Goal: Task Accomplishment & Management: Manage account settings

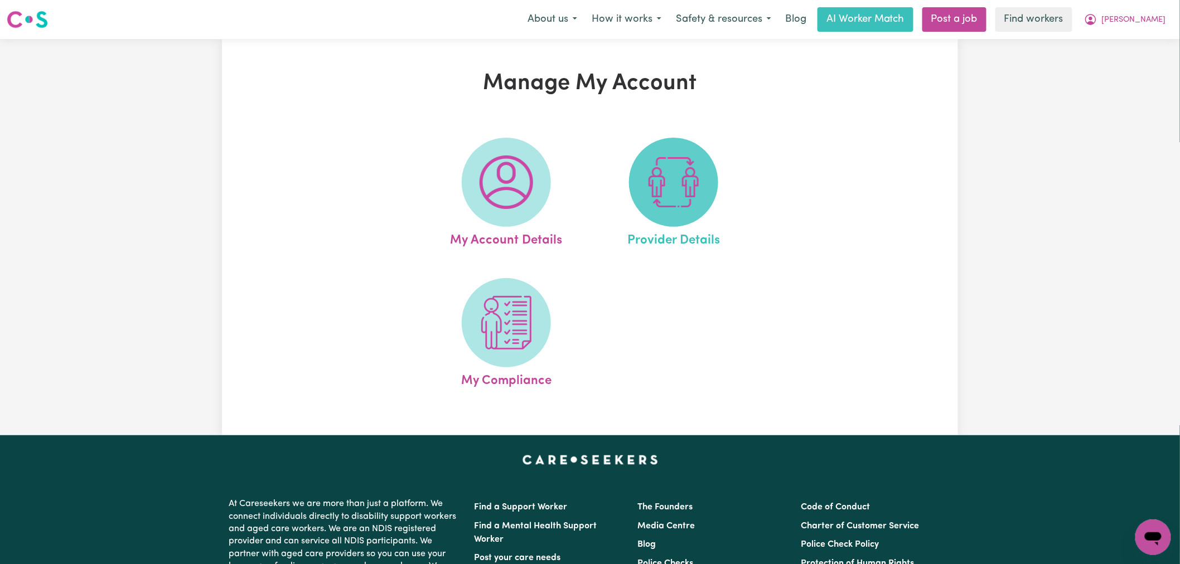
click at [698, 198] on img at bounding box center [674, 183] width 54 height 54
select select "NDIS_FUNDING_AGENCY_MANAGED"
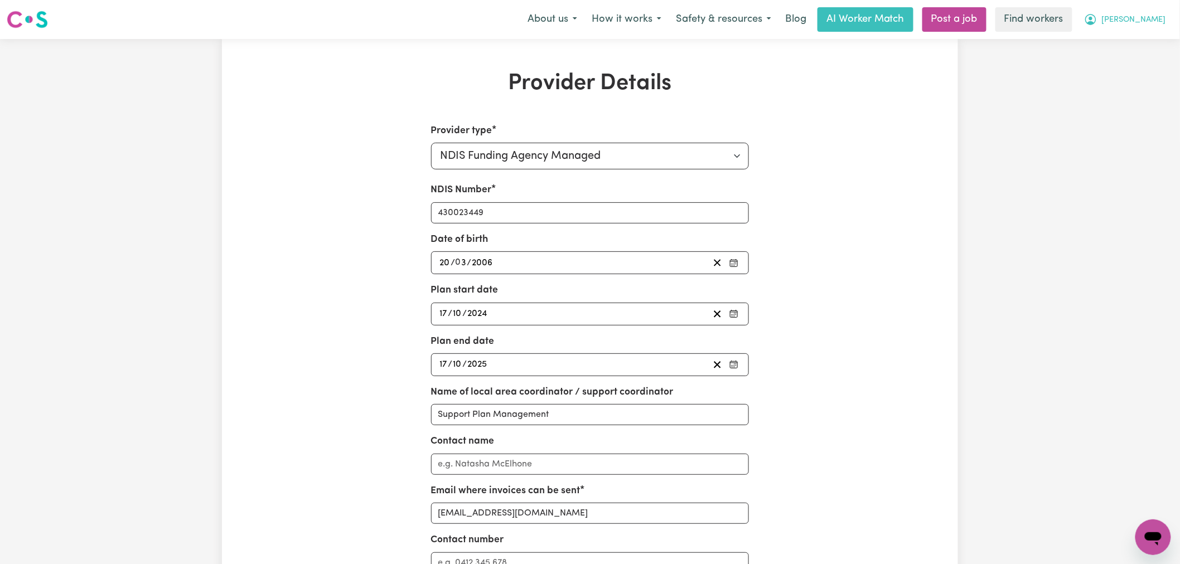
click at [1141, 16] on span "[PERSON_NAME]" at bounding box center [1134, 20] width 64 height 12
click at [1141, 41] on link "My Dashboard" at bounding box center [1128, 43] width 88 height 21
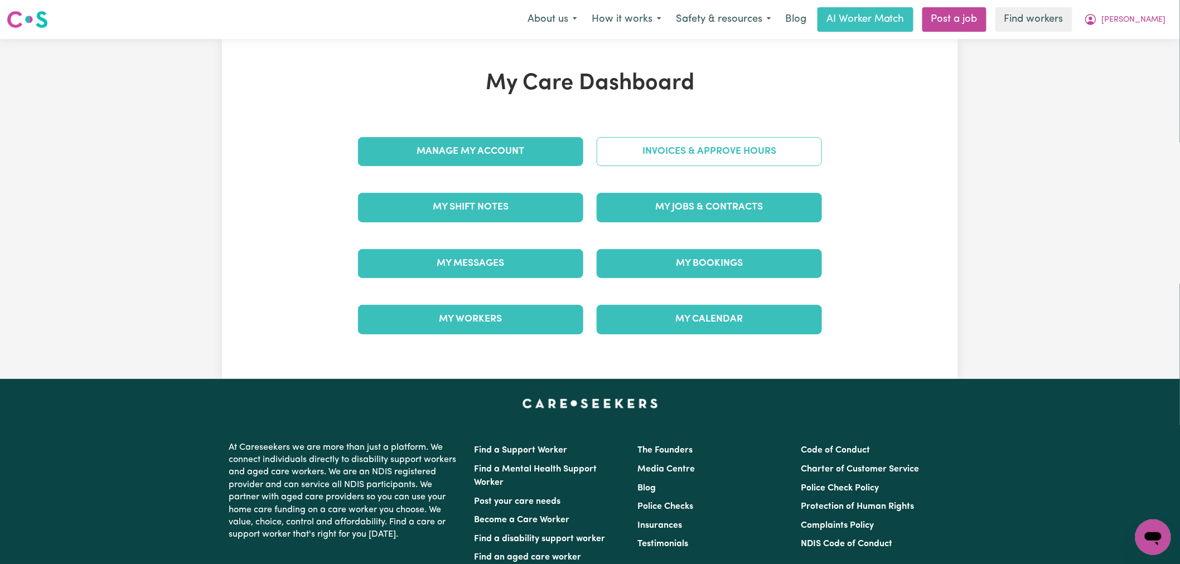
click at [672, 148] on link "Invoices & Approve Hours" at bounding box center [709, 151] width 225 height 29
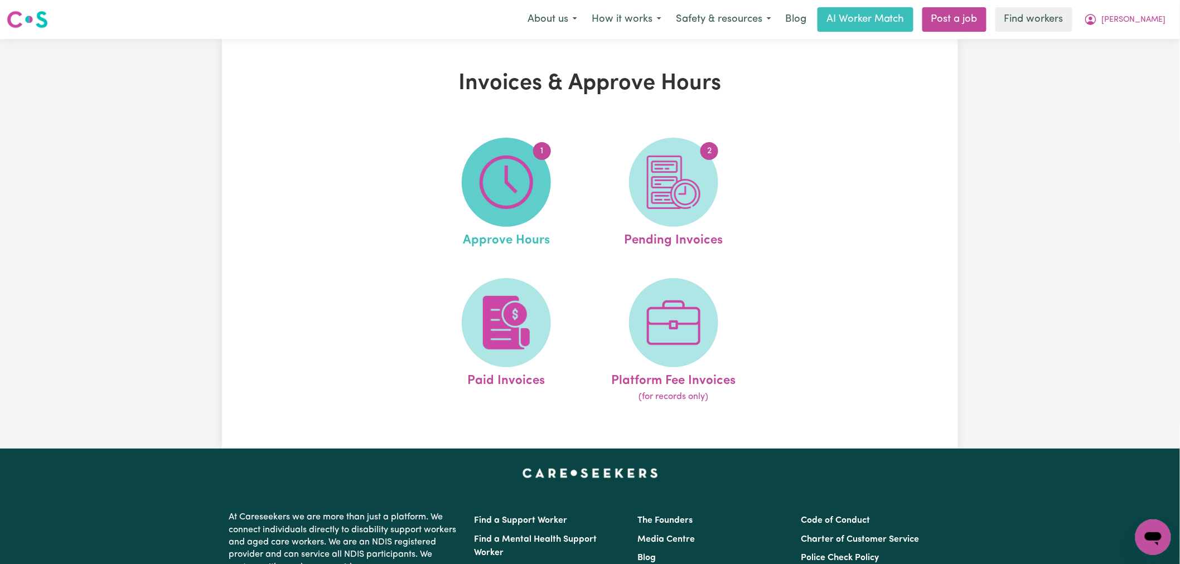
click at [502, 193] on img at bounding box center [507, 183] width 54 height 54
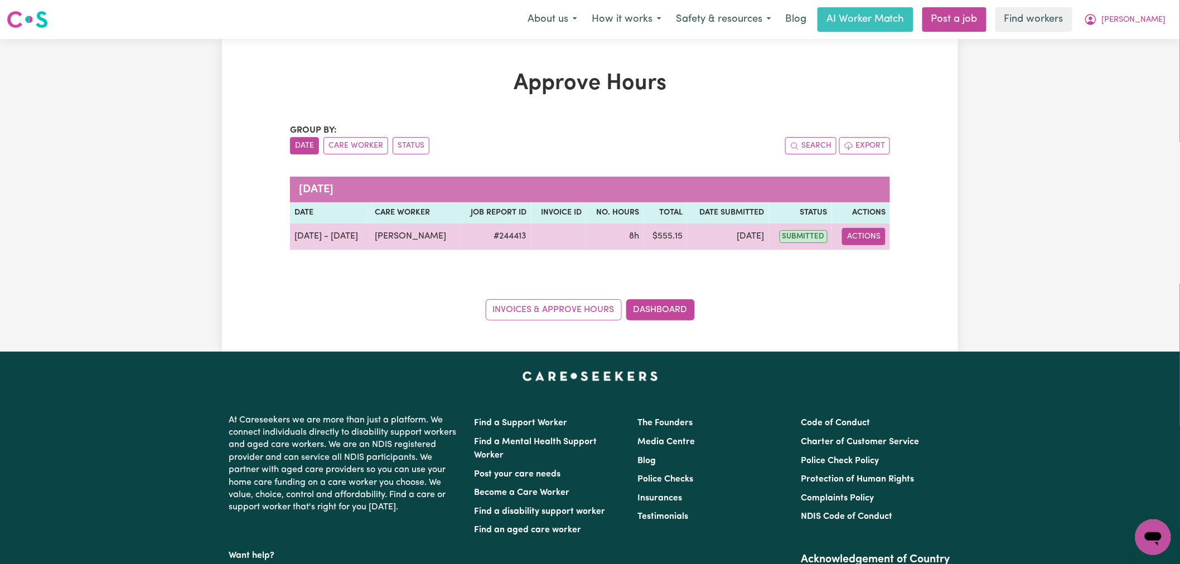
click at [859, 243] on button "Actions" at bounding box center [863, 236] width 43 height 17
click at [882, 272] on link "View Job Report" at bounding box center [891, 262] width 95 height 22
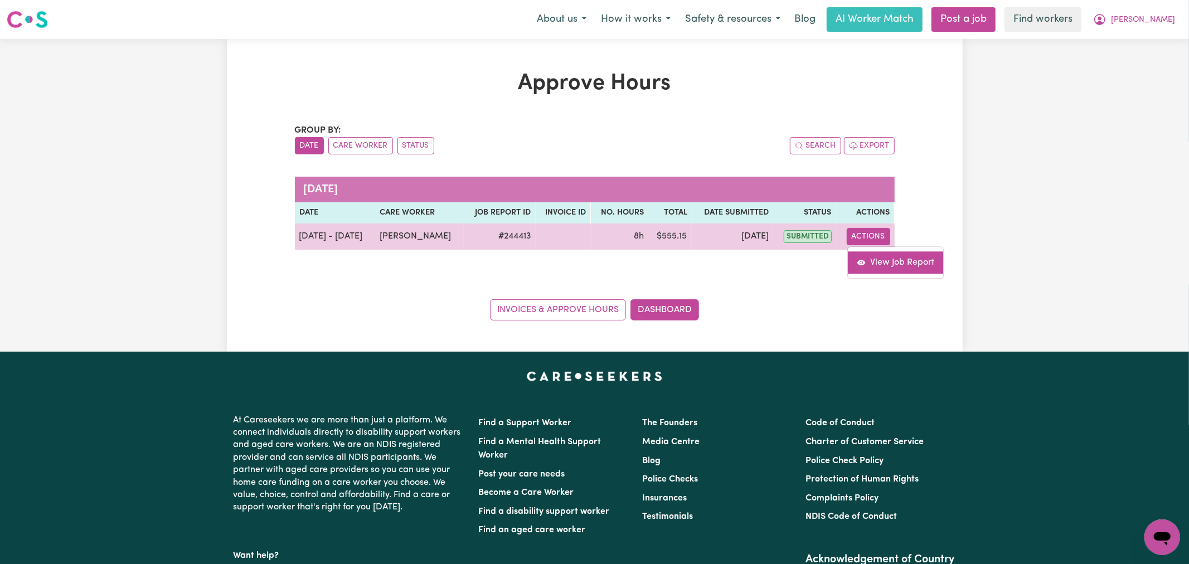
select select "pm"
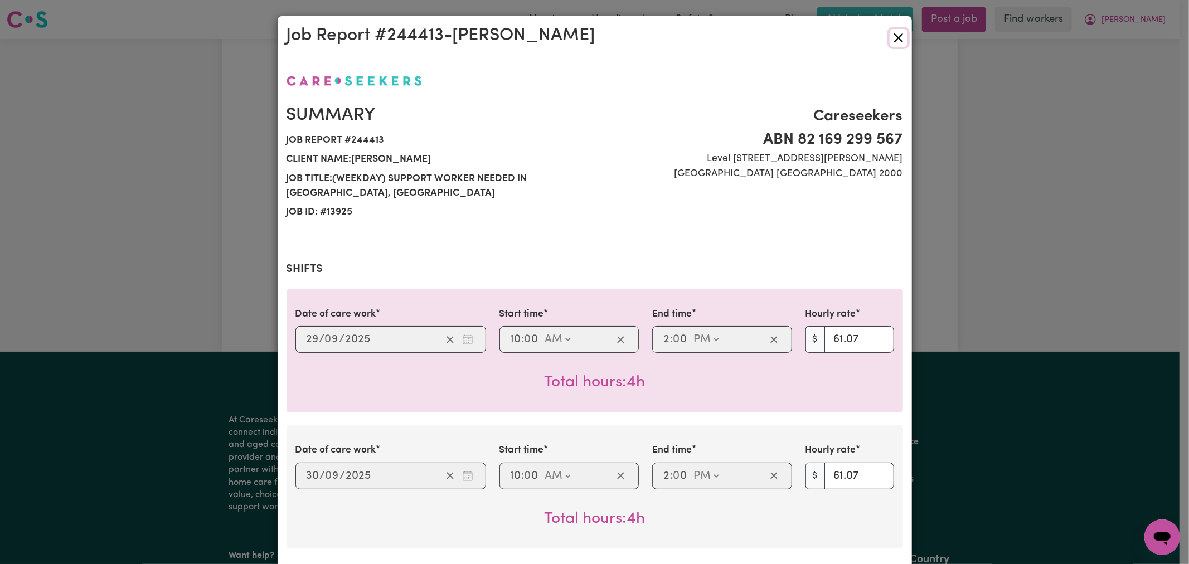
click at [890, 37] on button "Close" at bounding box center [899, 38] width 18 height 18
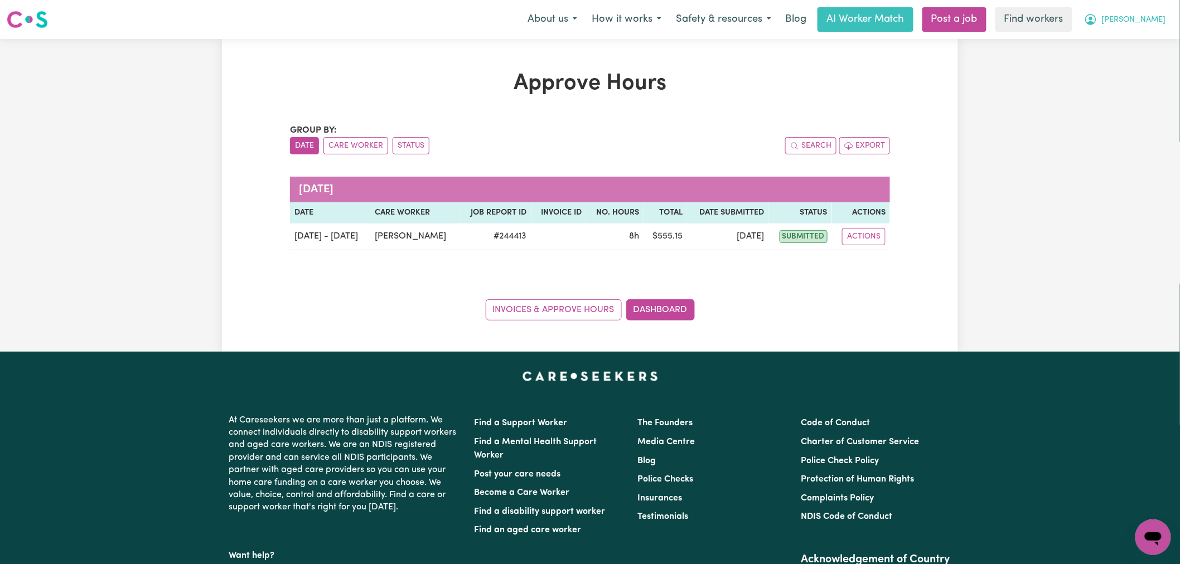
click at [1142, 23] on span "[PERSON_NAME]" at bounding box center [1134, 20] width 64 height 12
click at [1140, 42] on link "My Dashboard" at bounding box center [1128, 43] width 88 height 21
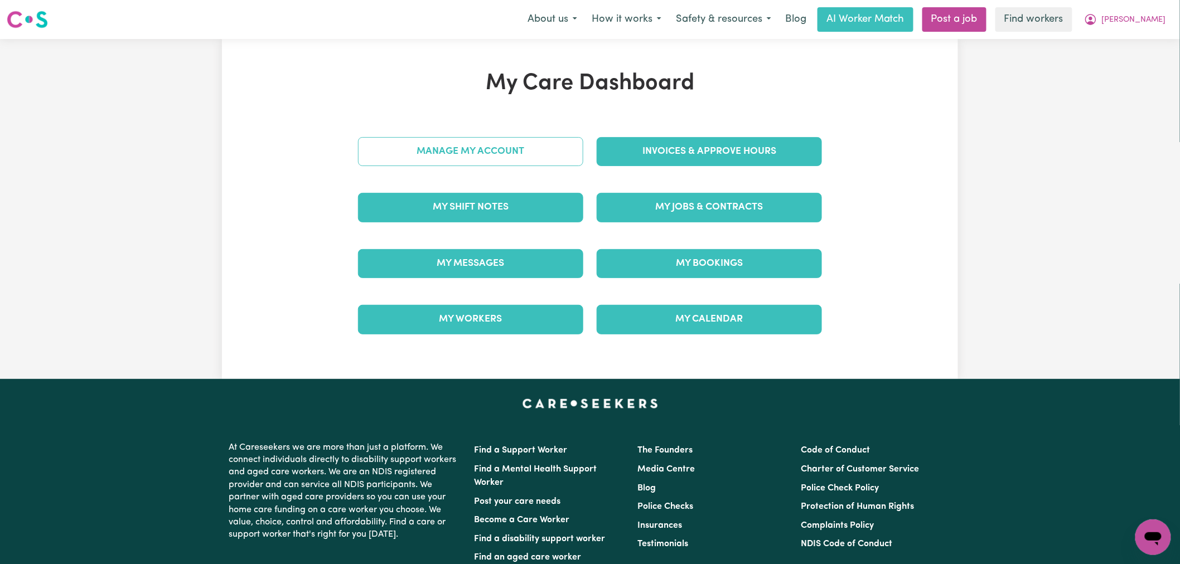
click at [492, 154] on link "Manage My Account" at bounding box center [470, 151] width 225 height 29
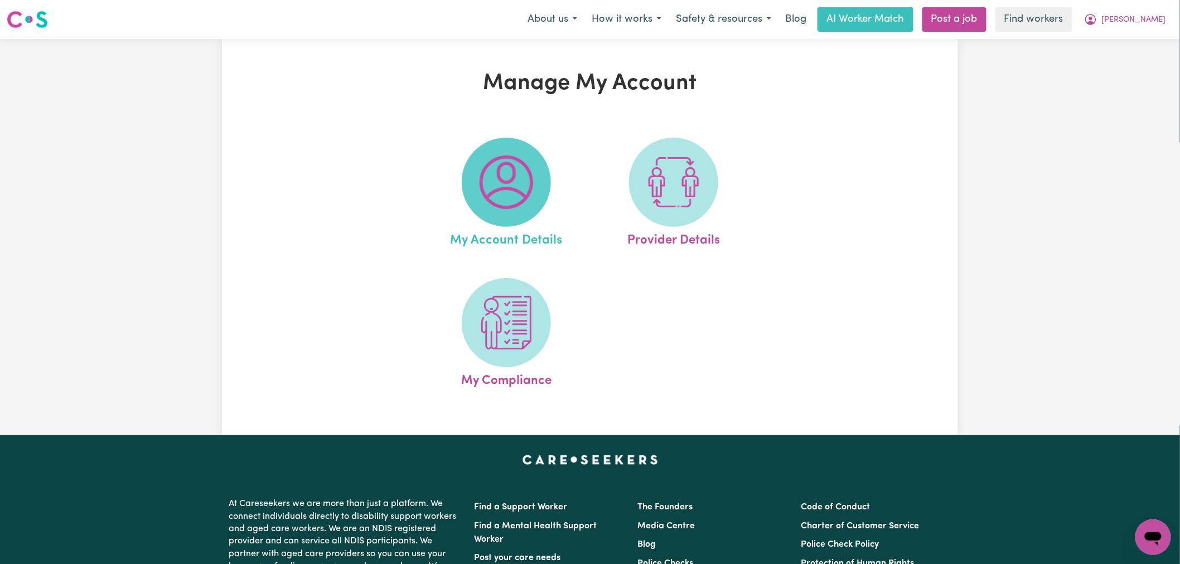
click at [532, 171] on img at bounding box center [507, 183] width 54 height 54
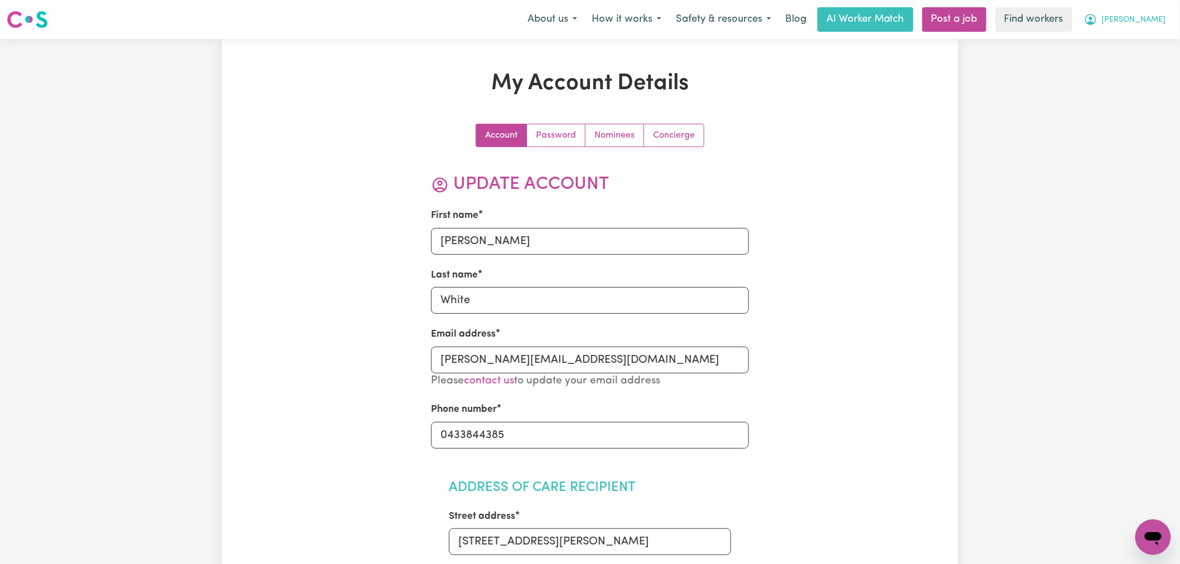
click at [1133, 27] on button "[PERSON_NAME]" at bounding box center [1125, 19] width 96 height 23
click at [1131, 42] on link "My Dashboard" at bounding box center [1128, 43] width 88 height 21
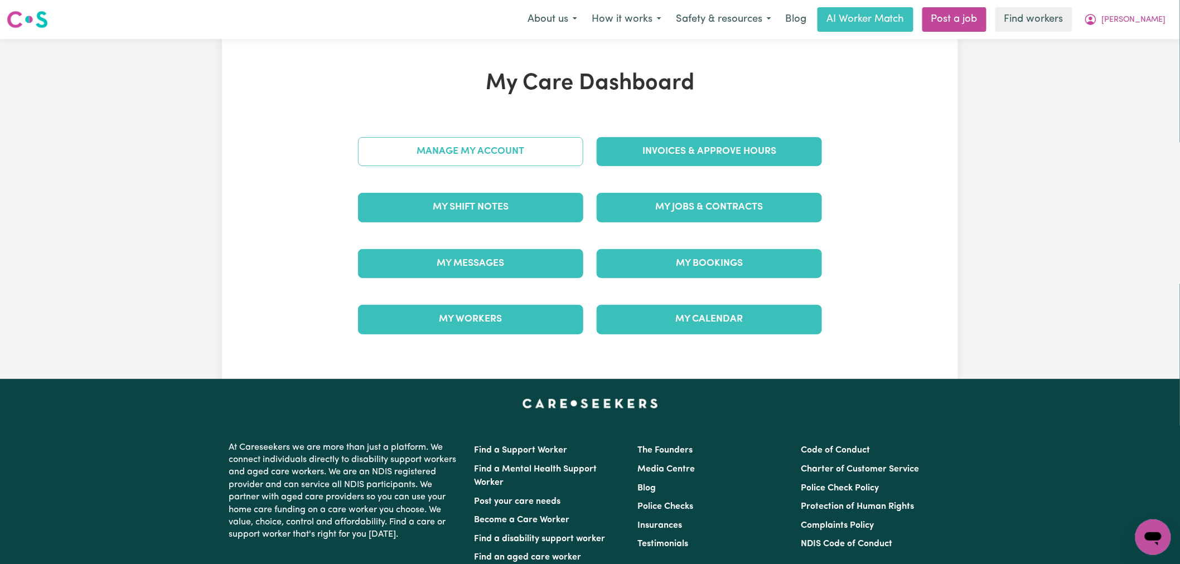
click at [540, 151] on link "Manage My Account" at bounding box center [470, 151] width 225 height 29
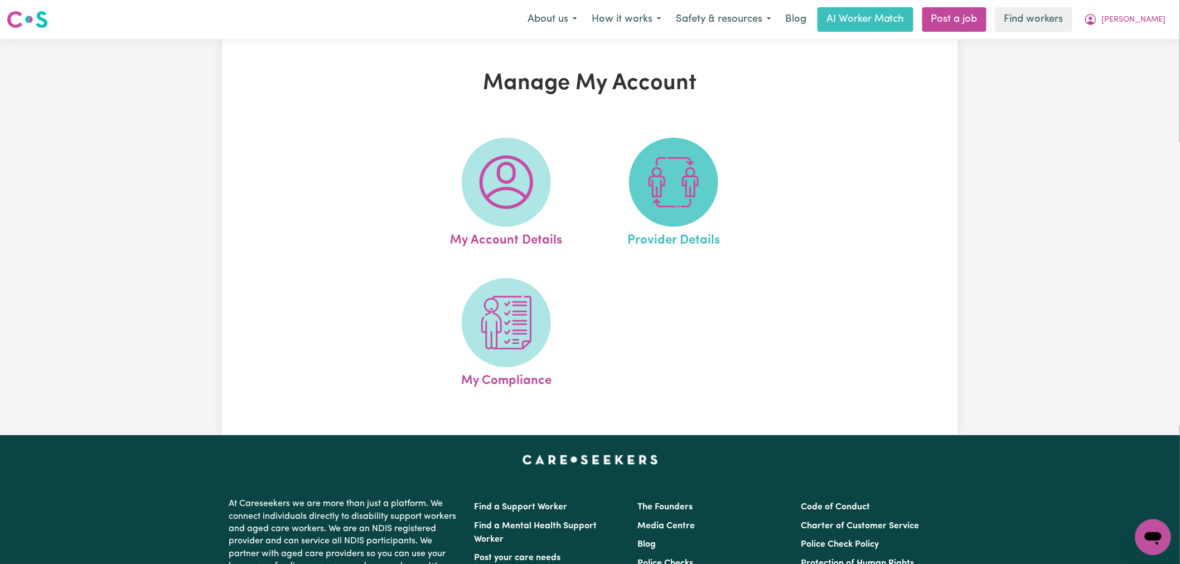
click at [664, 175] on img at bounding box center [674, 183] width 54 height 54
select select "NDIS_FUNDING_AGENCY_MANAGED"
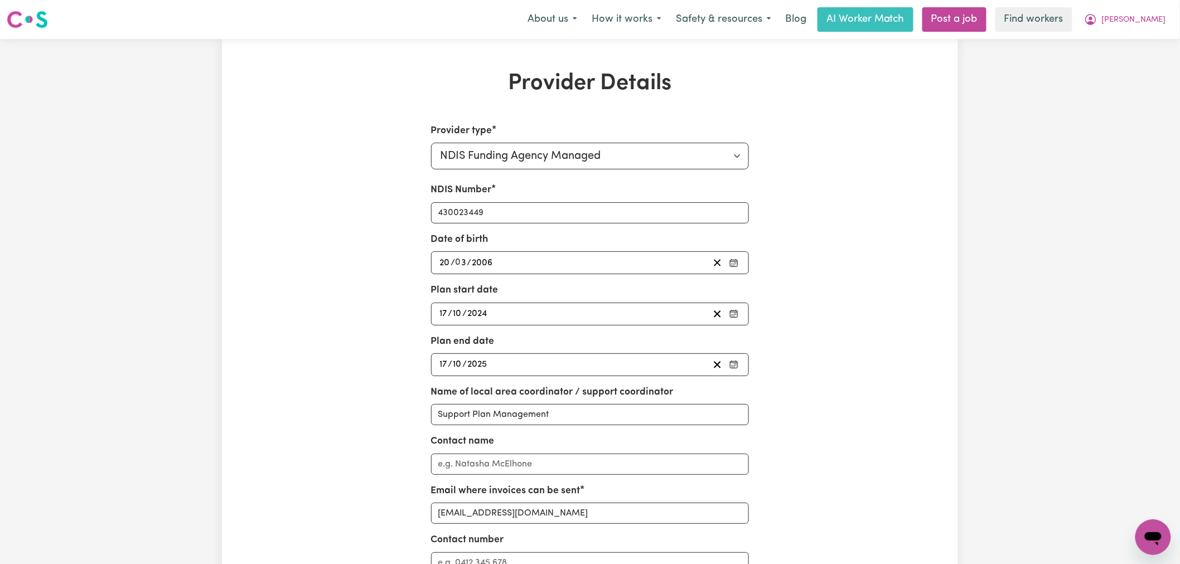
scroll to position [248, 0]
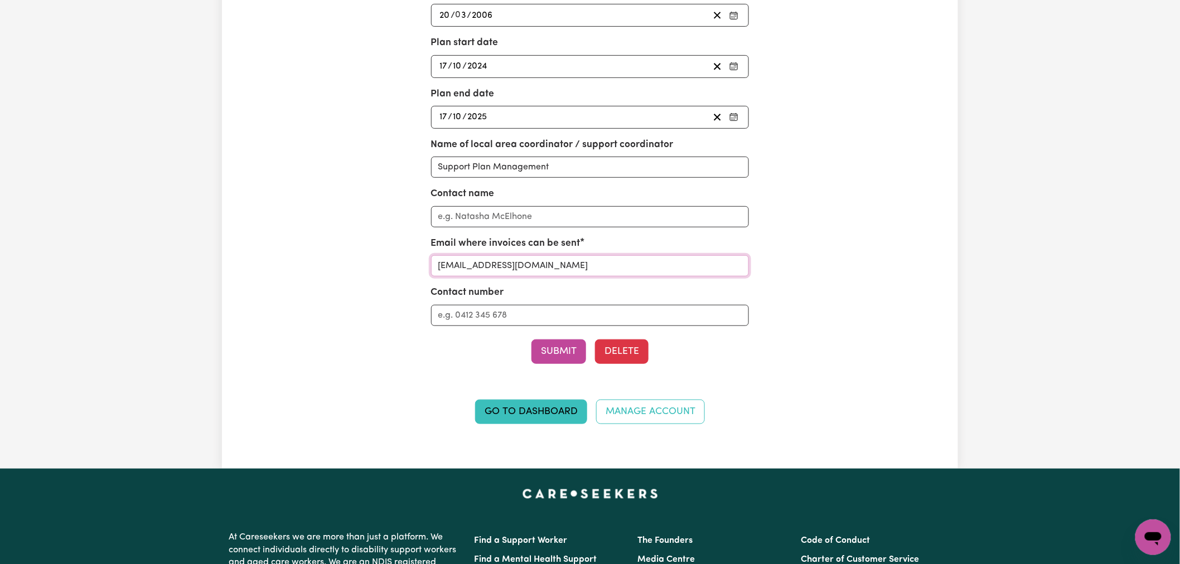
click at [558, 260] on input "[EMAIL_ADDRESS][DOMAIN_NAME]" at bounding box center [590, 265] width 318 height 21
type input "[PERSON_NAME][EMAIL_ADDRESS][DOMAIN_NAME]"
click at [548, 358] on button "Submit" at bounding box center [558, 352] width 55 height 25
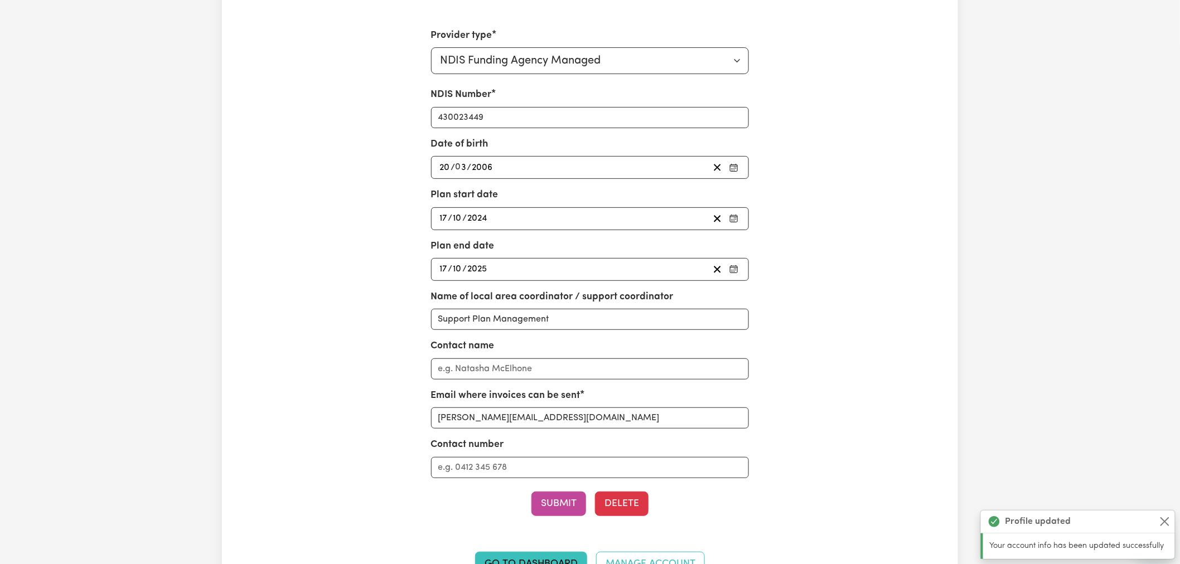
scroll to position [0, 0]
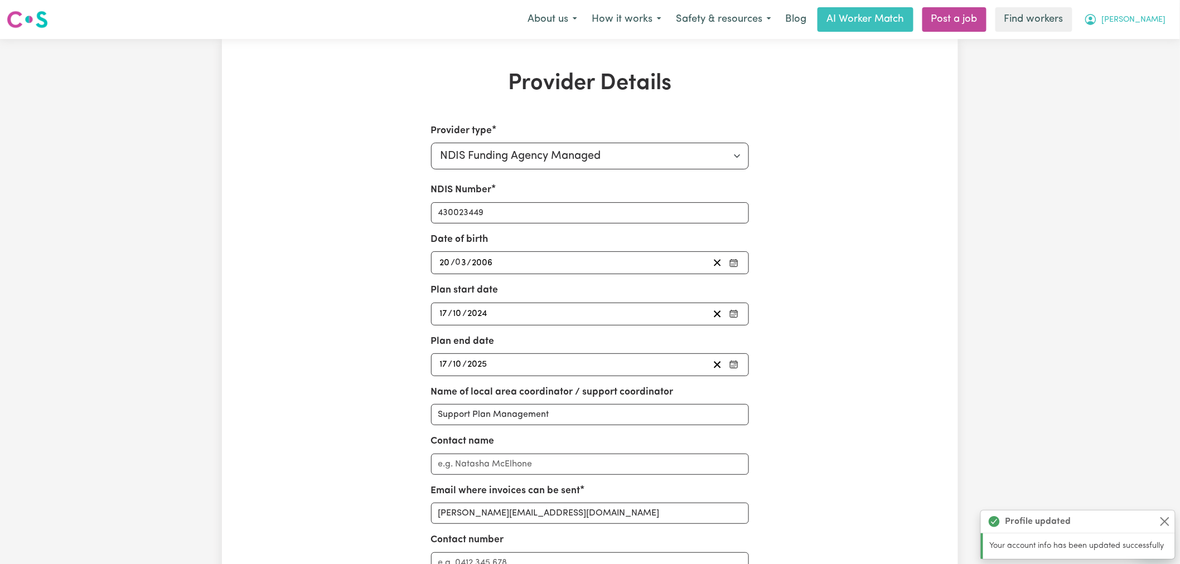
click at [1154, 21] on span "[PERSON_NAME]" at bounding box center [1134, 20] width 64 height 12
click at [1153, 41] on link "My Dashboard" at bounding box center [1128, 43] width 88 height 21
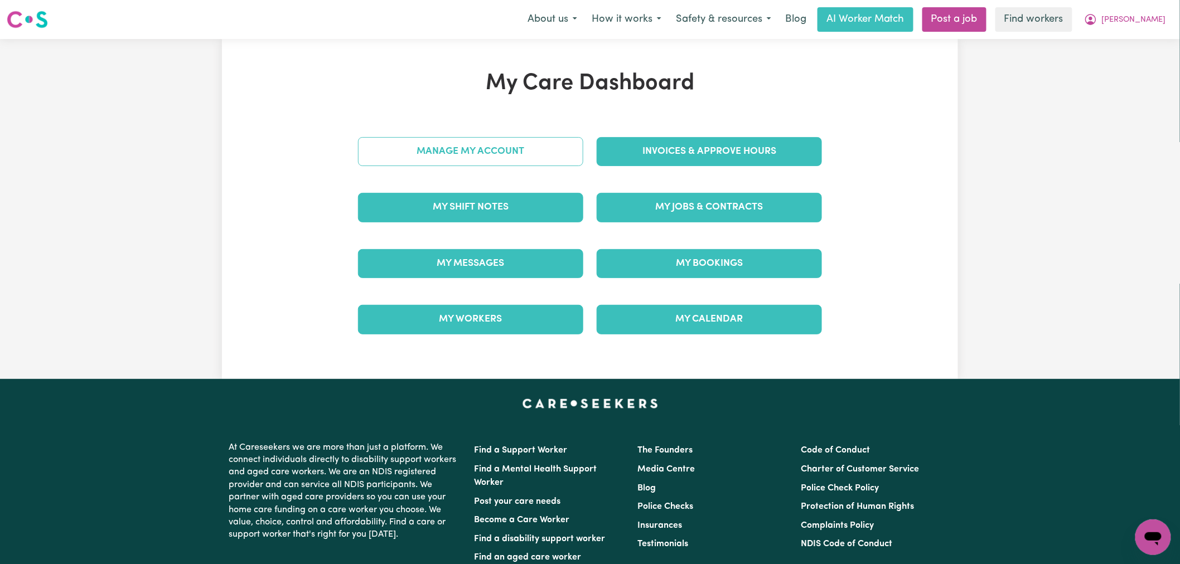
click at [480, 161] on link "Manage My Account" at bounding box center [470, 151] width 225 height 29
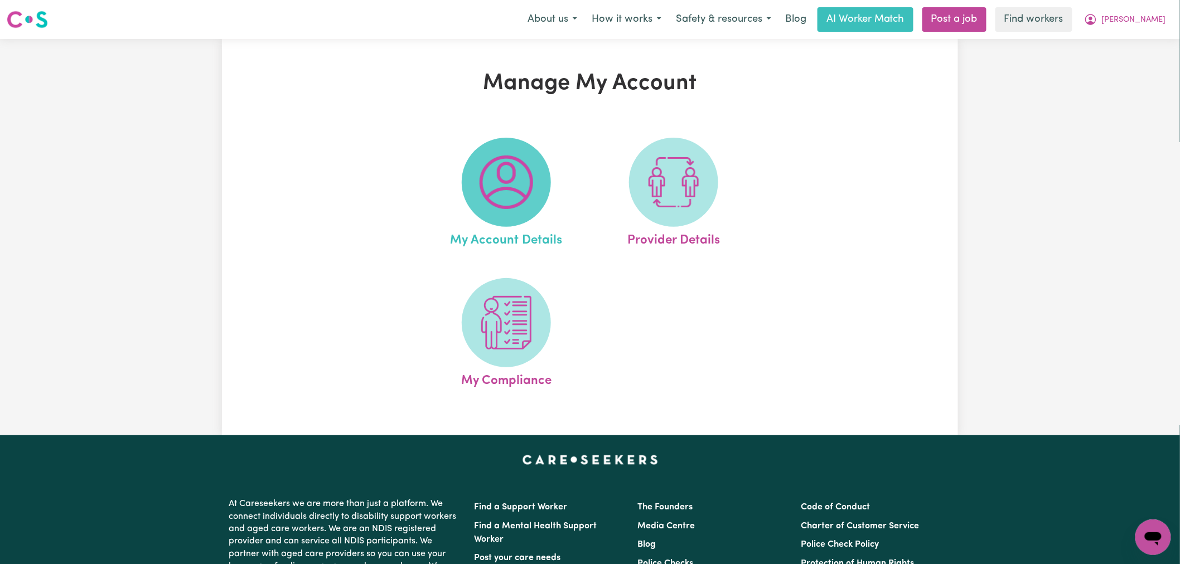
click at [503, 181] on img at bounding box center [507, 183] width 54 height 54
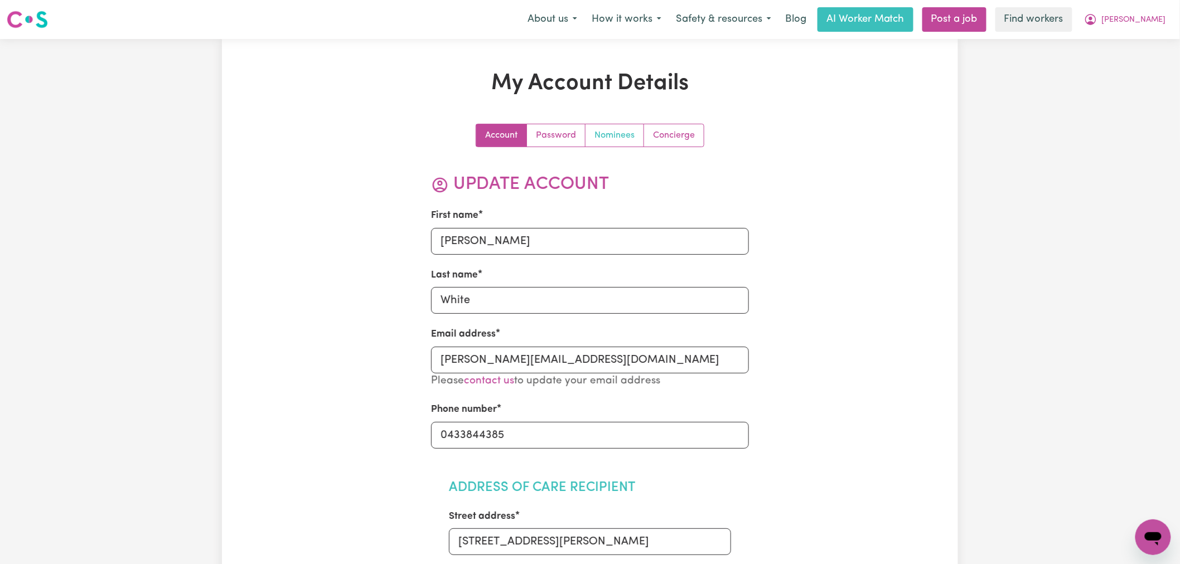
click at [617, 130] on link "Nominees" at bounding box center [614, 135] width 59 height 22
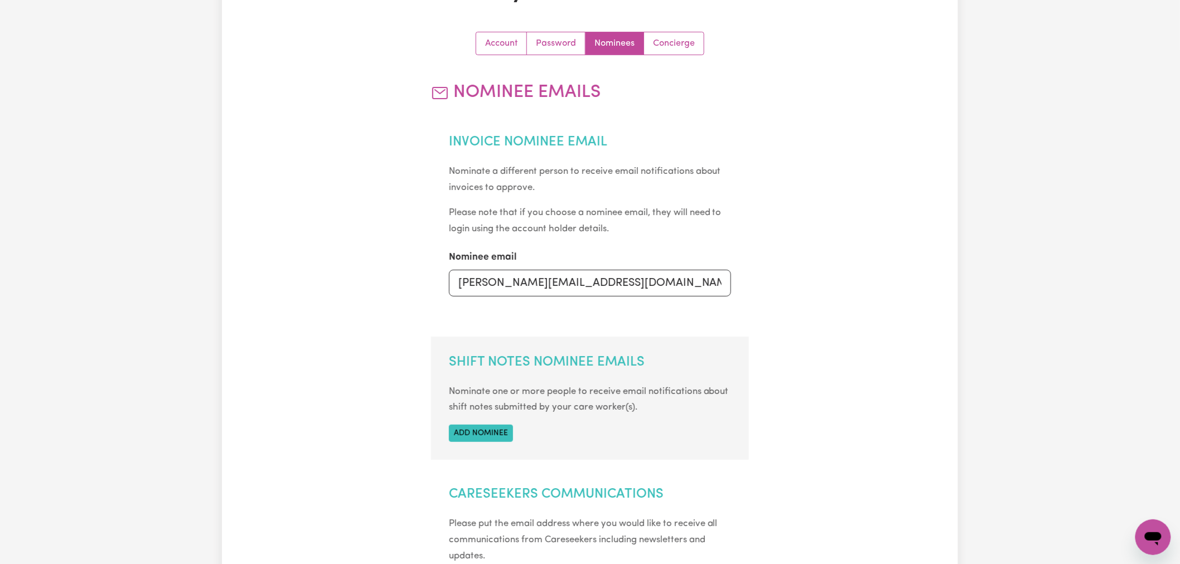
scroll to position [186, 0]
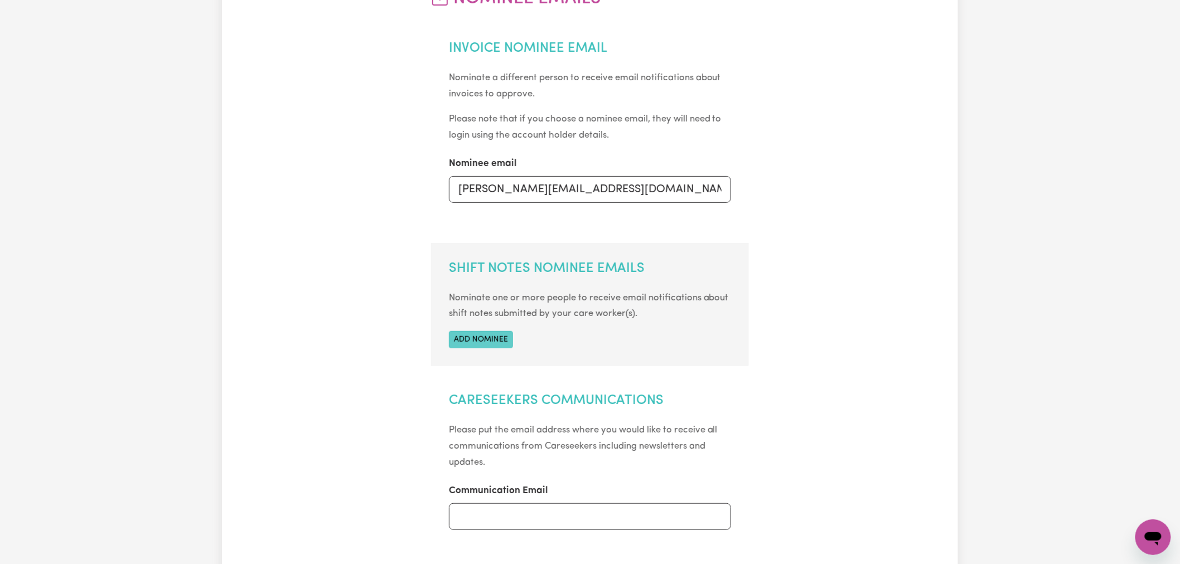
click at [492, 343] on button "Add nominee" at bounding box center [481, 339] width 64 height 17
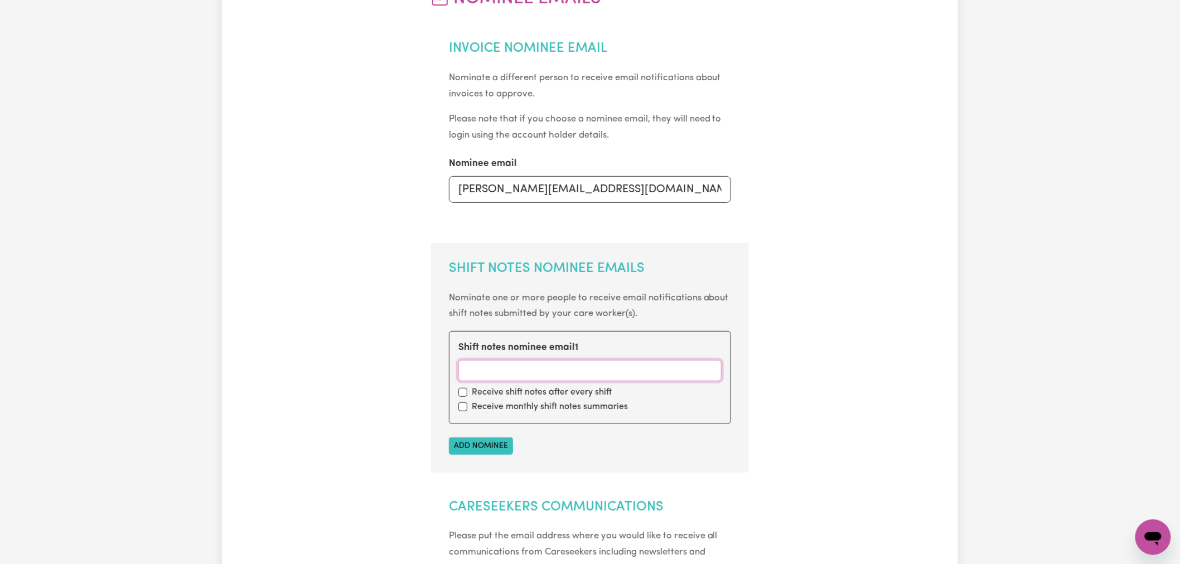
click at [490, 369] on input "Shift notes nominee email 1" at bounding box center [590, 370] width 264 height 21
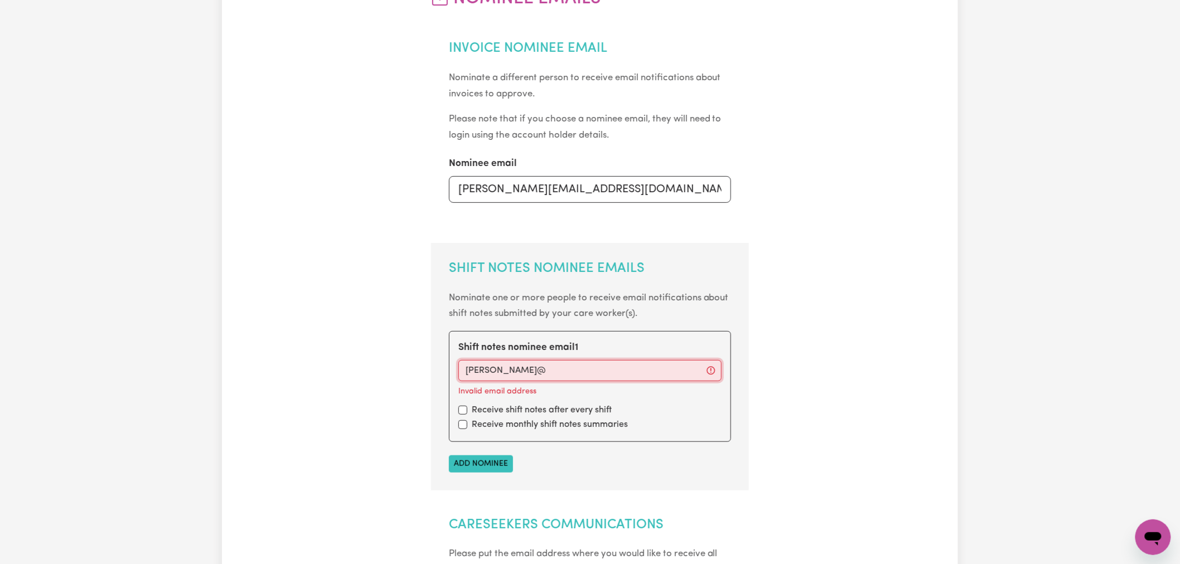
type input "[PERSON_NAME][EMAIL_ADDRESS][DOMAIN_NAME]"
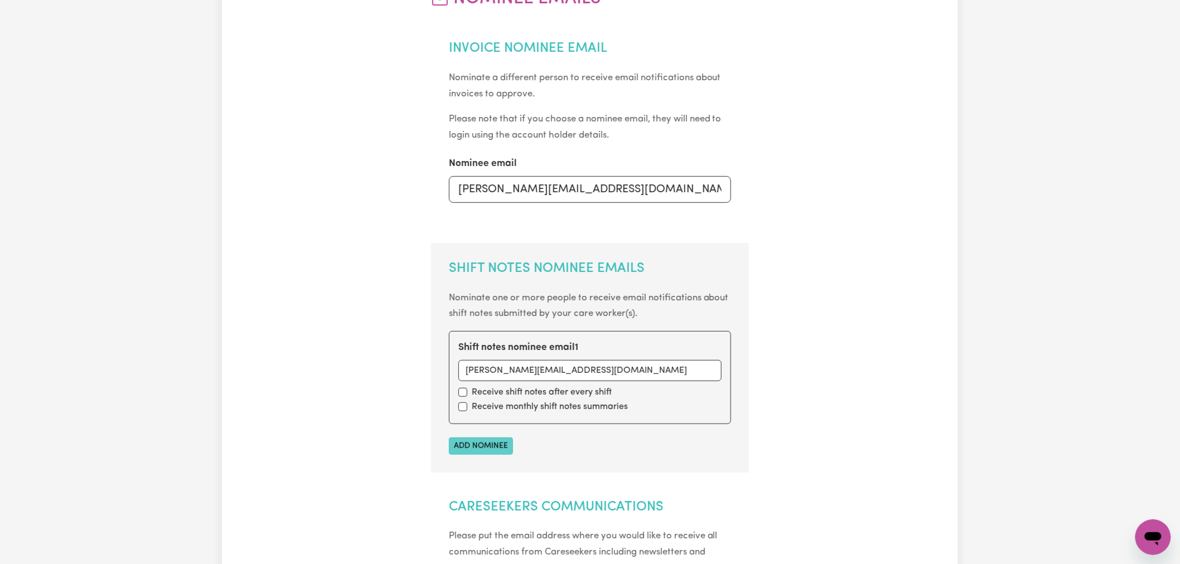
click at [492, 450] on button "Add nominee" at bounding box center [481, 446] width 64 height 17
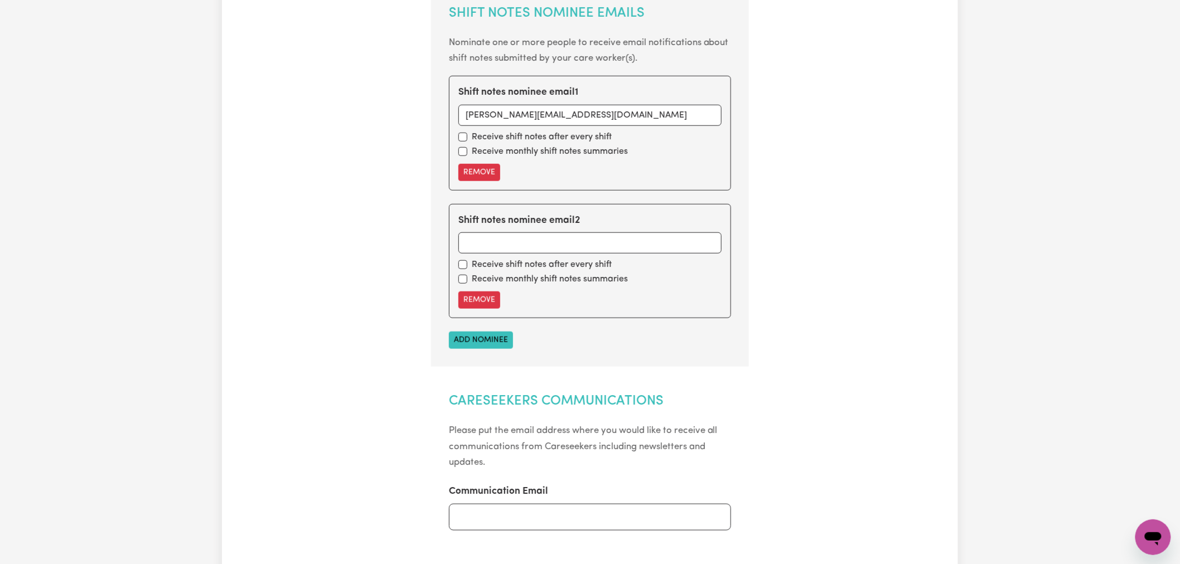
scroll to position [558, 0]
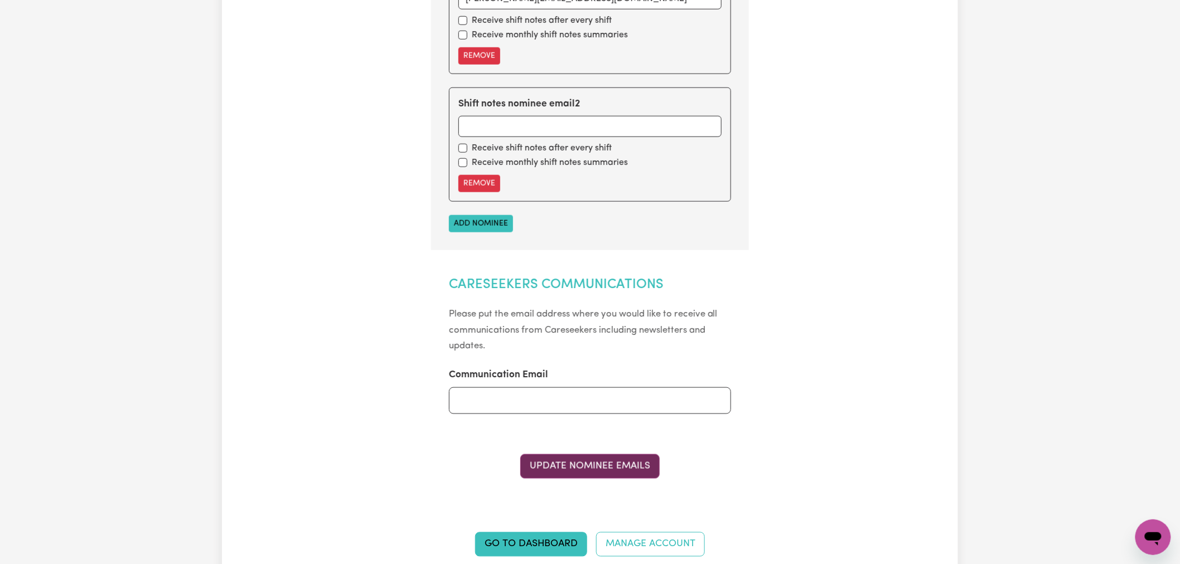
click at [567, 468] on button "Update Nominee Emails" at bounding box center [589, 466] width 139 height 25
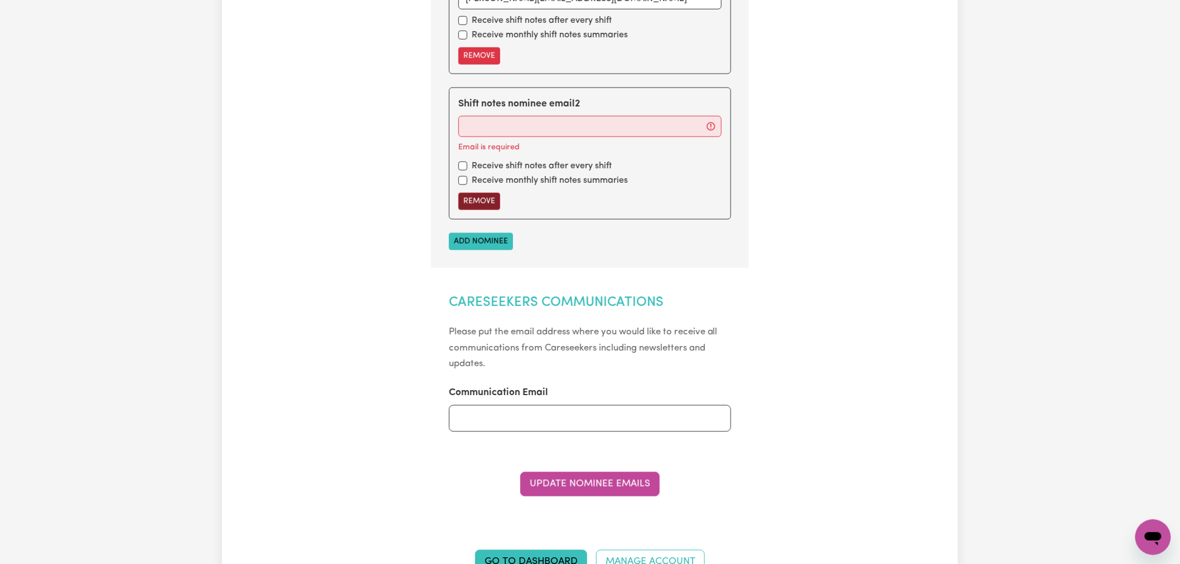
click at [476, 207] on button "Remove" at bounding box center [479, 201] width 42 height 17
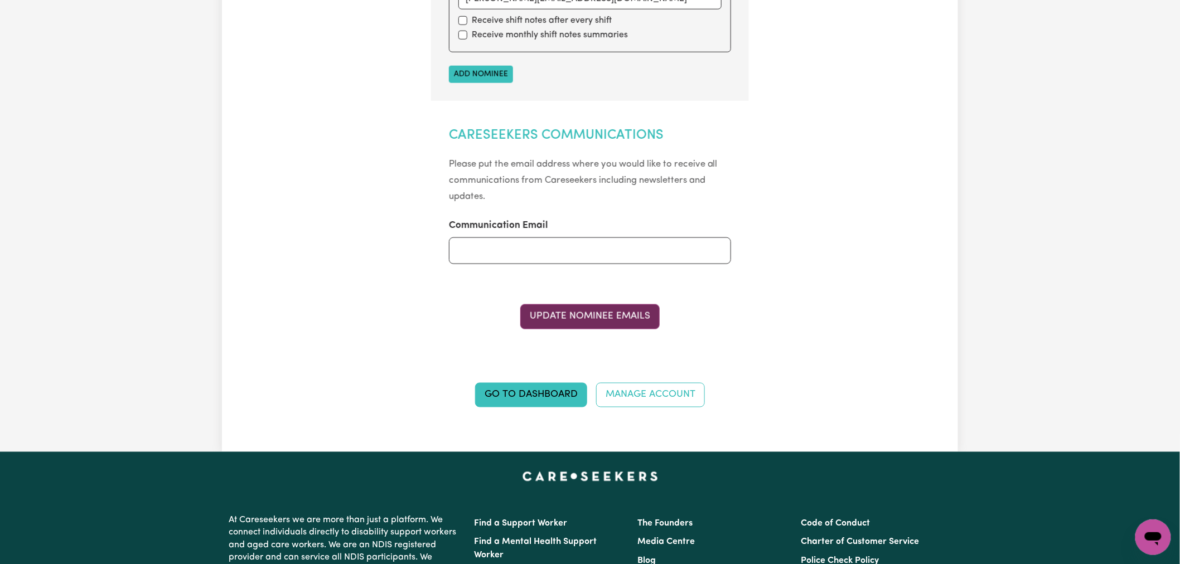
click at [606, 310] on button "Update Nominee Emails" at bounding box center [589, 316] width 139 height 25
click at [606, 314] on button "Update Nominee Emails" at bounding box center [589, 316] width 139 height 25
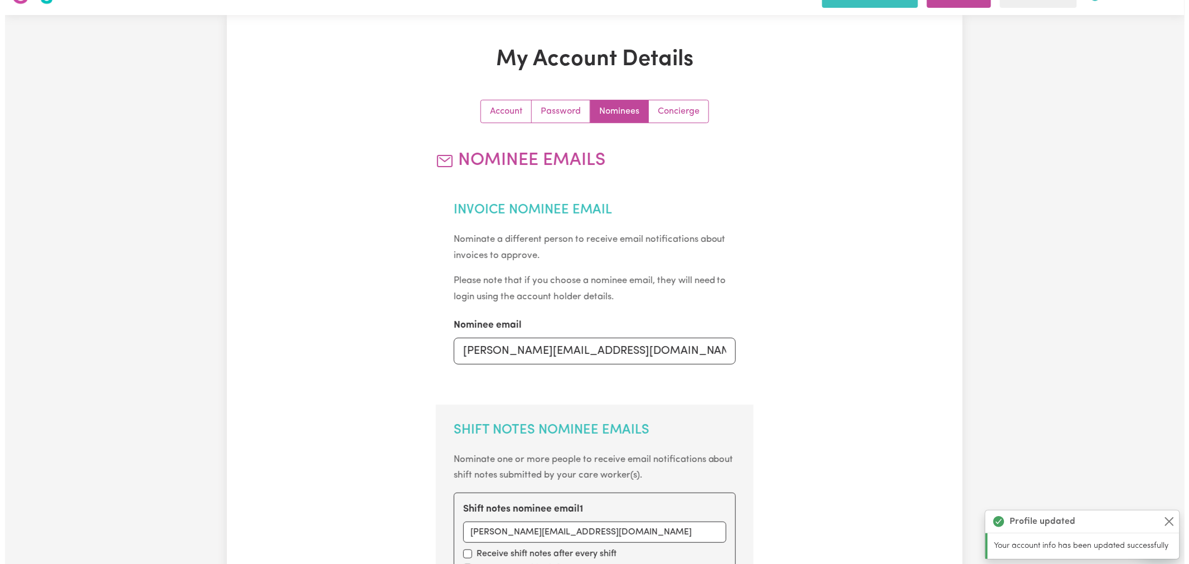
scroll to position [0, 0]
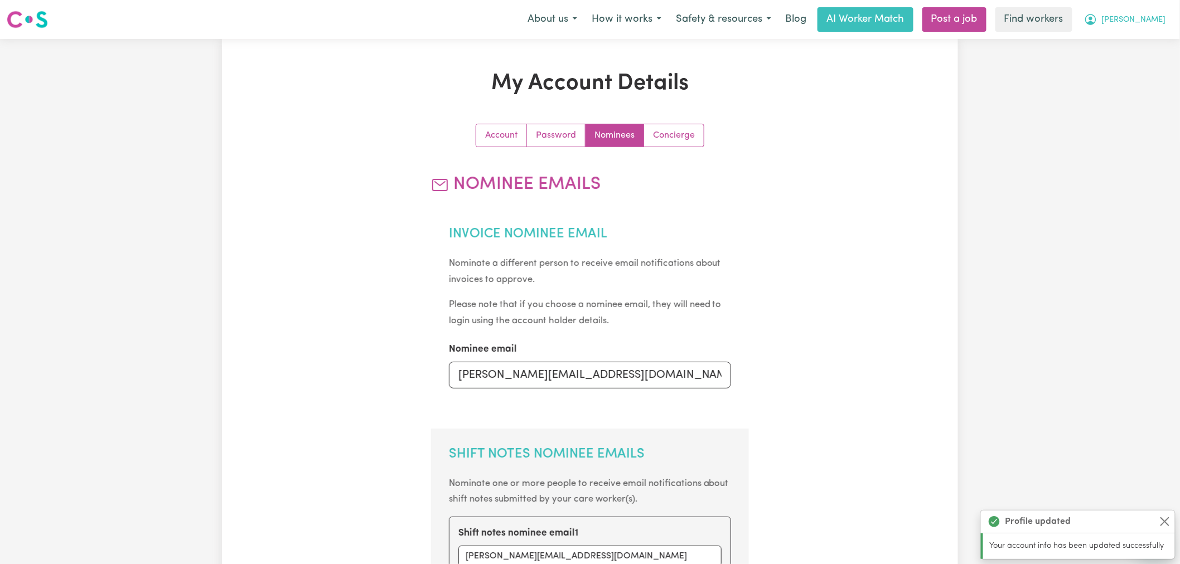
click at [1159, 19] on span "[PERSON_NAME]" at bounding box center [1134, 20] width 64 height 12
click at [1160, 43] on link "My Dashboard" at bounding box center [1128, 43] width 88 height 21
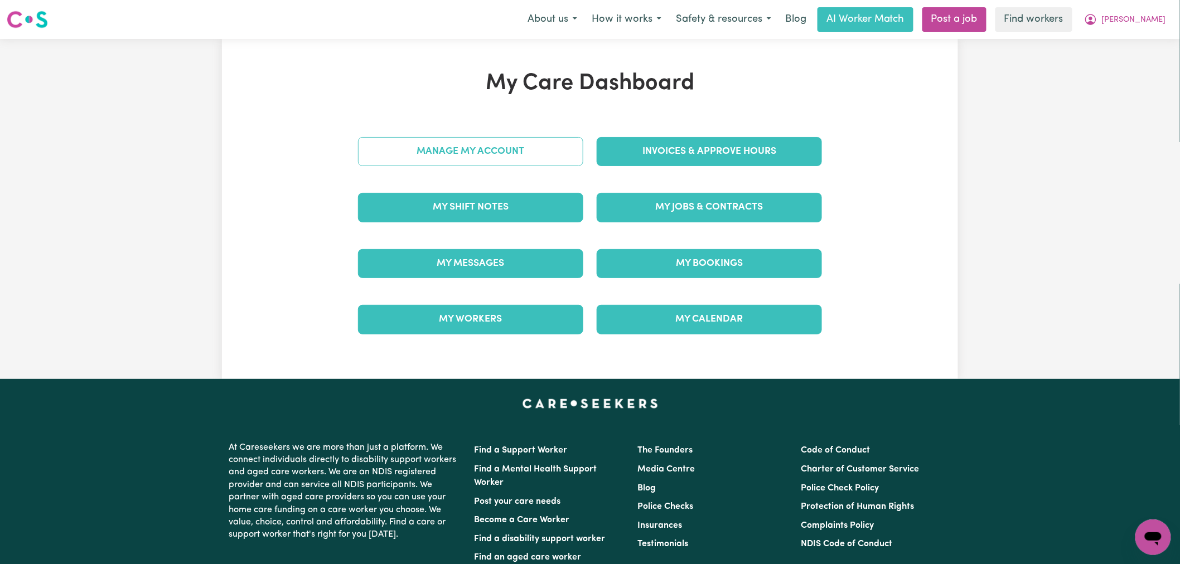
click at [514, 160] on link "Manage My Account" at bounding box center [470, 151] width 225 height 29
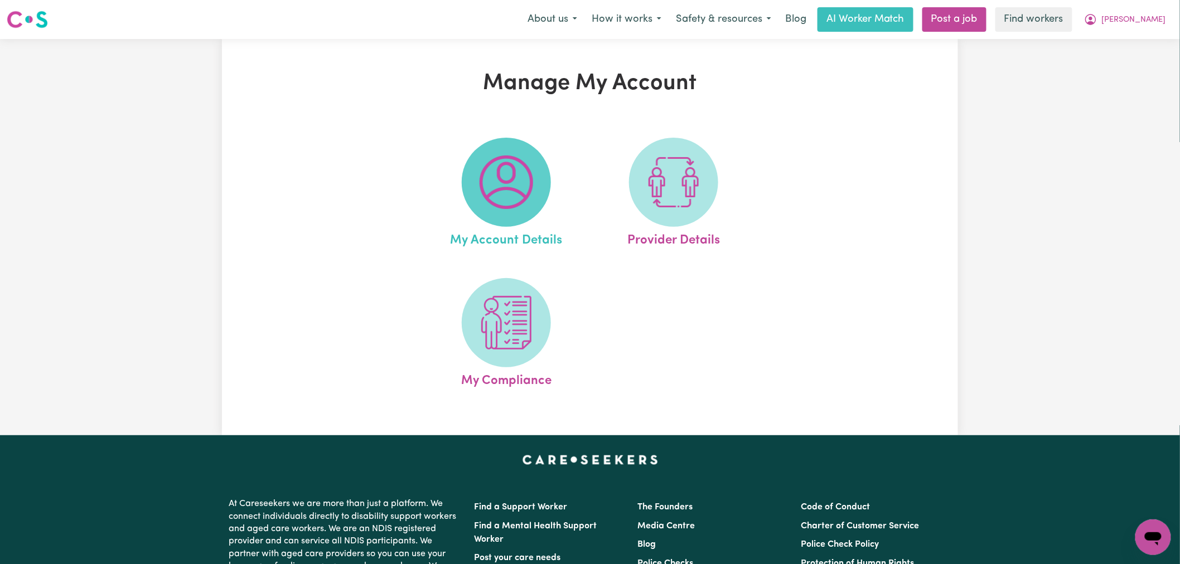
click at [530, 192] on img at bounding box center [507, 183] width 54 height 54
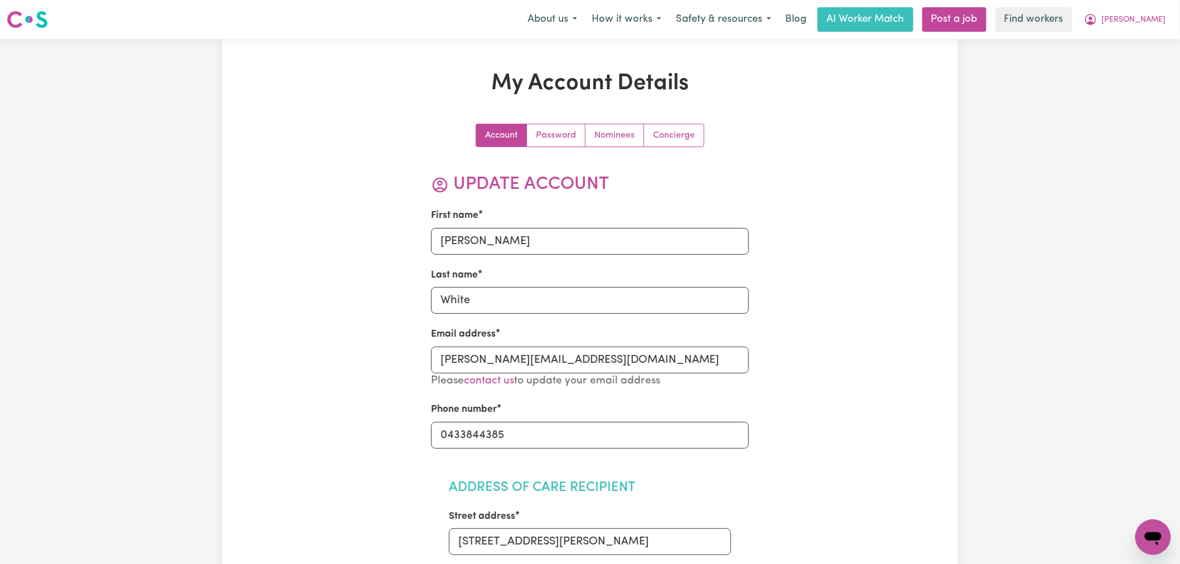
click at [1162, 31] on div "About us How it works Safety & resources Blog AI Worker Match Post a job Find w…" at bounding box center [846, 19] width 653 height 25
click at [1153, 28] on button "[PERSON_NAME]" at bounding box center [1125, 19] width 96 height 23
click at [1150, 41] on link "My Dashboard" at bounding box center [1128, 43] width 88 height 21
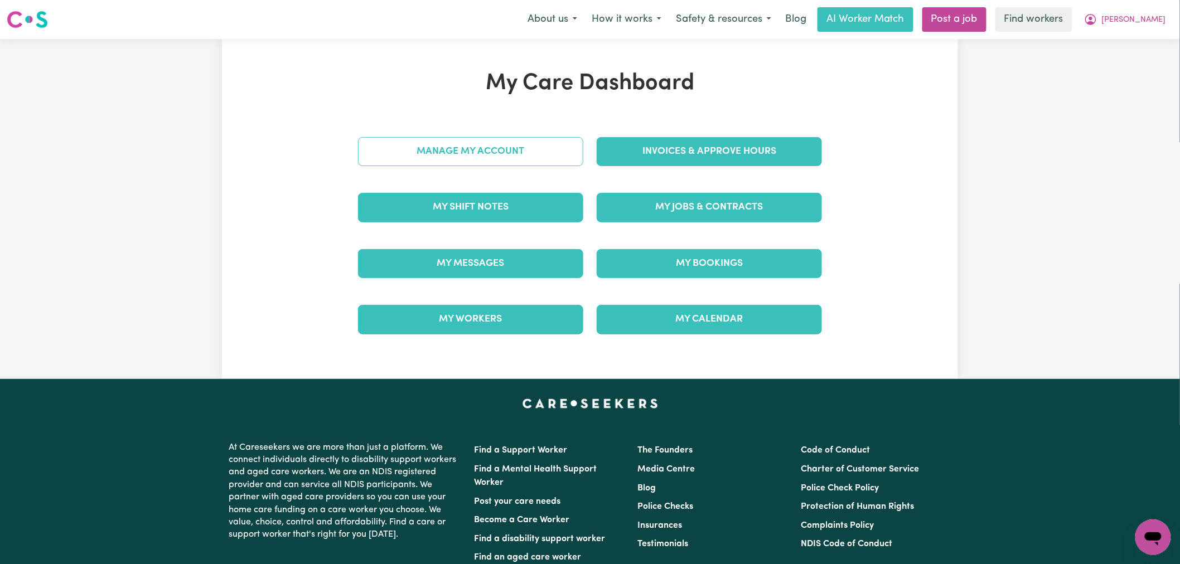
click at [521, 156] on link "Manage My Account" at bounding box center [470, 151] width 225 height 29
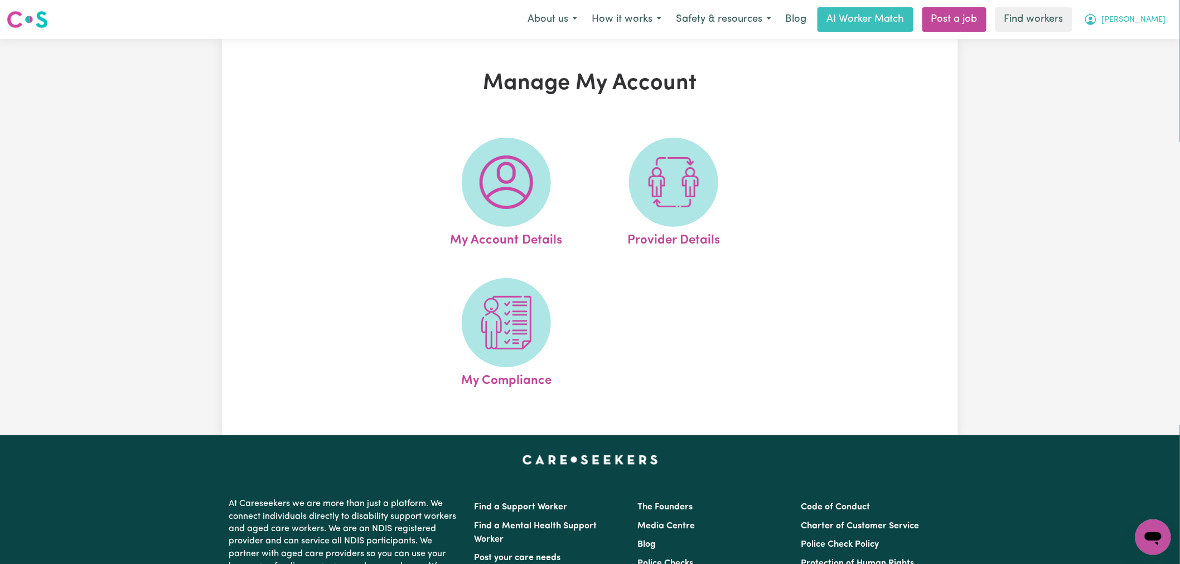
click at [1150, 21] on span "[PERSON_NAME]" at bounding box center [1134, 20] width 64 height 12
click at [1146, 43] on link "My Dashboard" at bounding box center [1128, 43] width 88 height 21
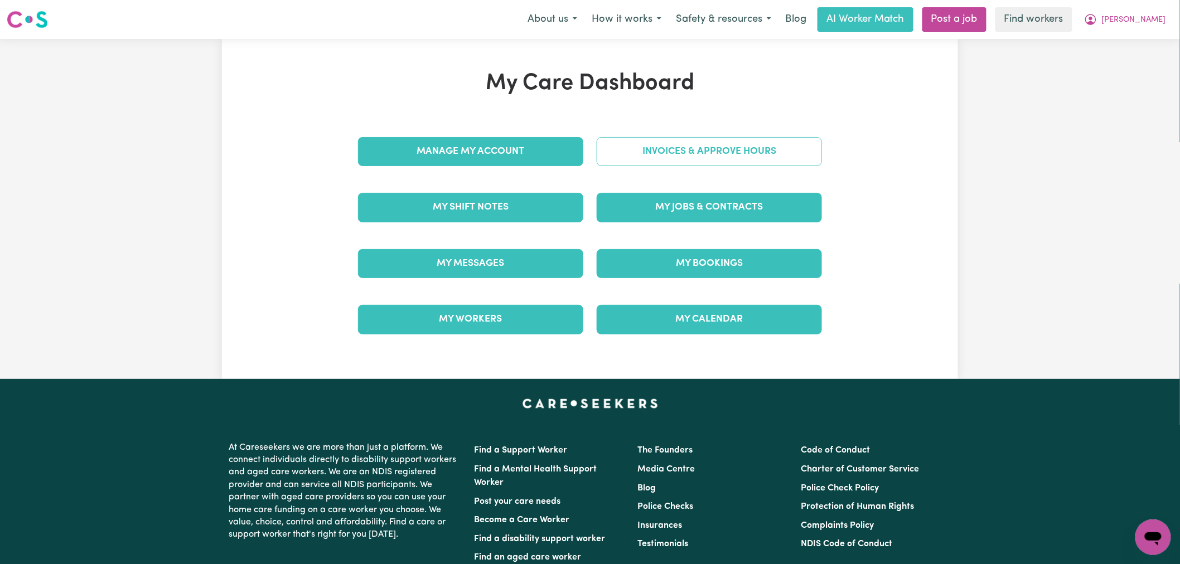
click at [684, 146] on link "Invoices & Approve Hours" at bounding box center [709, 151] width 225 height 29
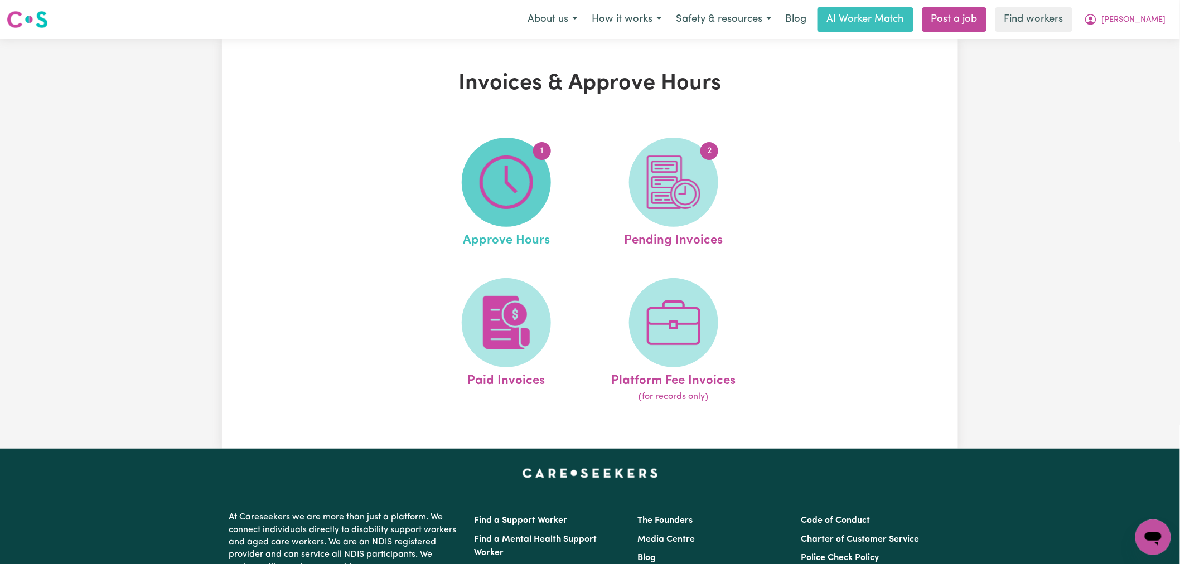
click at [534, 186] on span "1" at bounding box center [506, 182] width 89 height 89
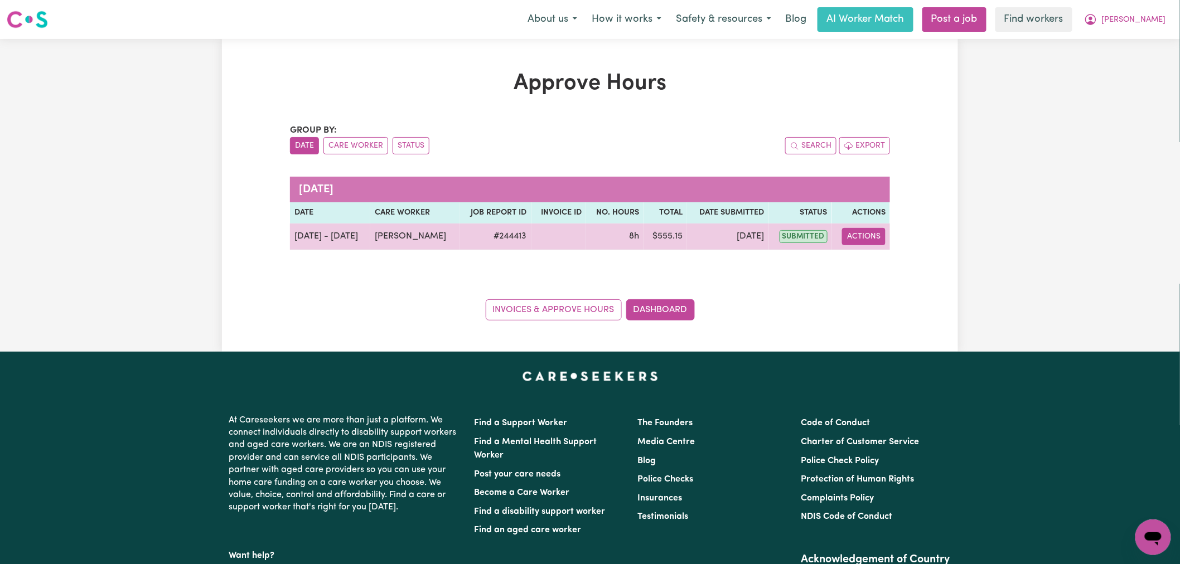
click at [859, 238] on button "Actions" at bounding box center [863, 236] width 43 height 17
click at [860, 263] on icon "View job report 244413" at bounding box center [857, 263] width 8 height 6
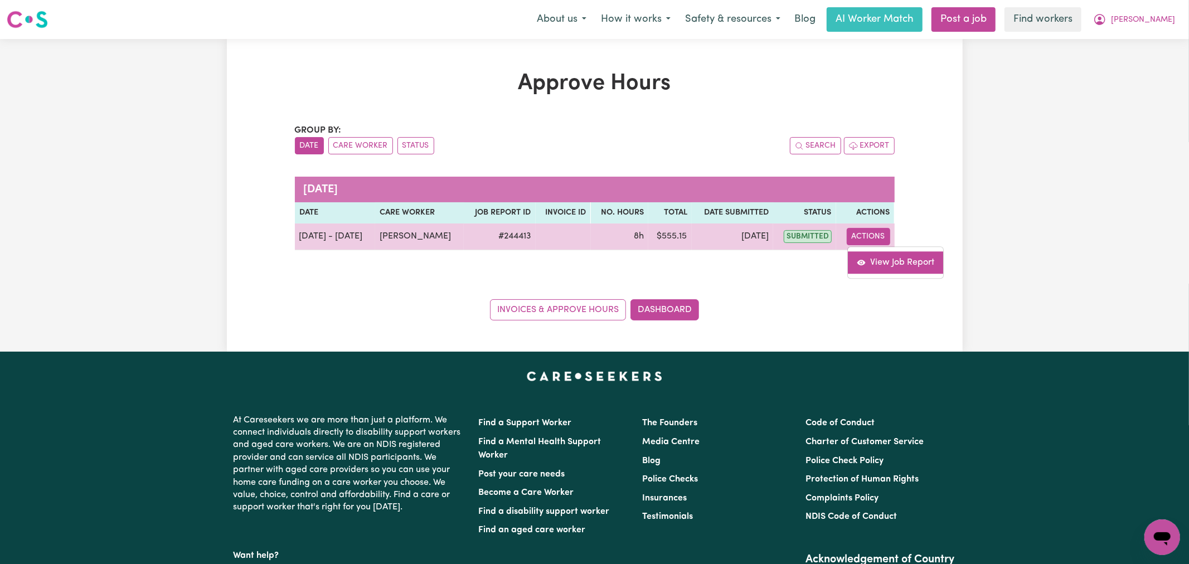
select select "pm"
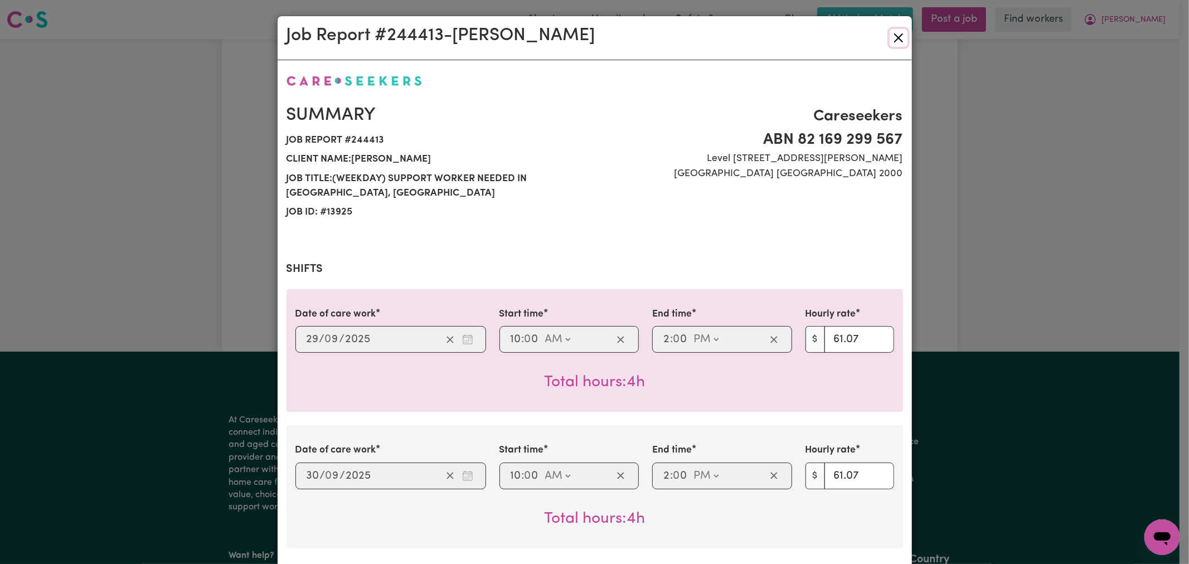
click at [893, 36] on button "Close" at bounding box center [899, 38] width 18 height 18
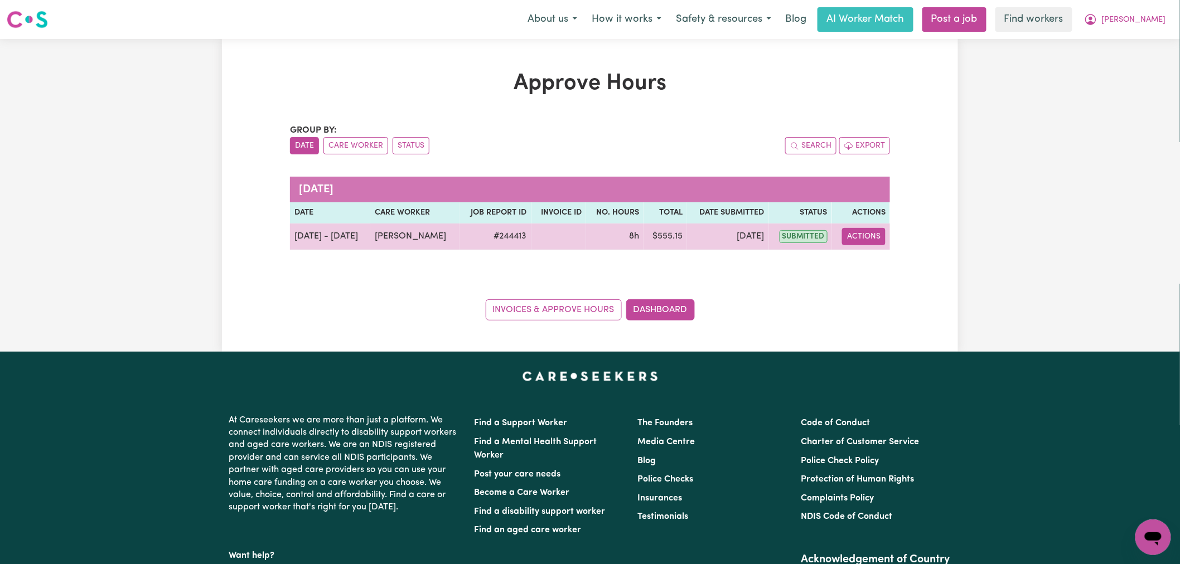
click at [862, 236] on button "Actions" at bounding box center [863, 236] width 43 height 17
click at [871, 266] on link "View Job Report" at bounding box center [891, 262] width 95 height 22
select select "pm"
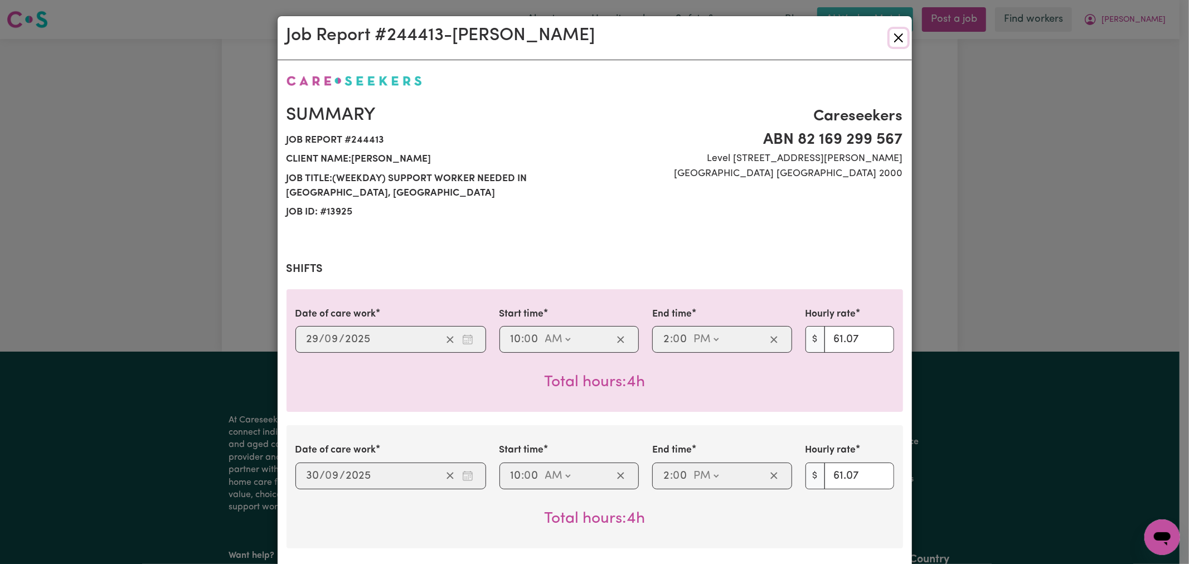
drag, startPoint x: 898, startPoint y: 41, endPoint x: 983, endPoint y: 35, distance: 85.0
click at [898, 41] on button "Close" at bounding box center [899, 38] width 18 height 18
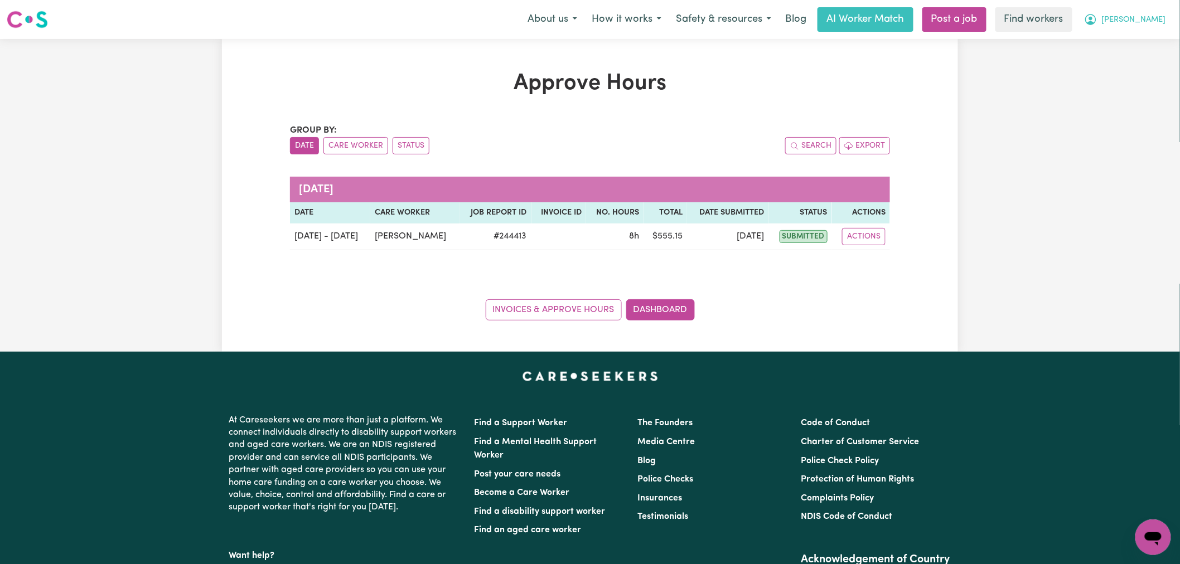
click at [1144, 17] on span "[PERSON_NAME]" at bounding box center [1134, 20] width 64 height 12
click at [1147, 37] on link "My Dashboard" at bounding box center [1128, 43] width 88 height 21
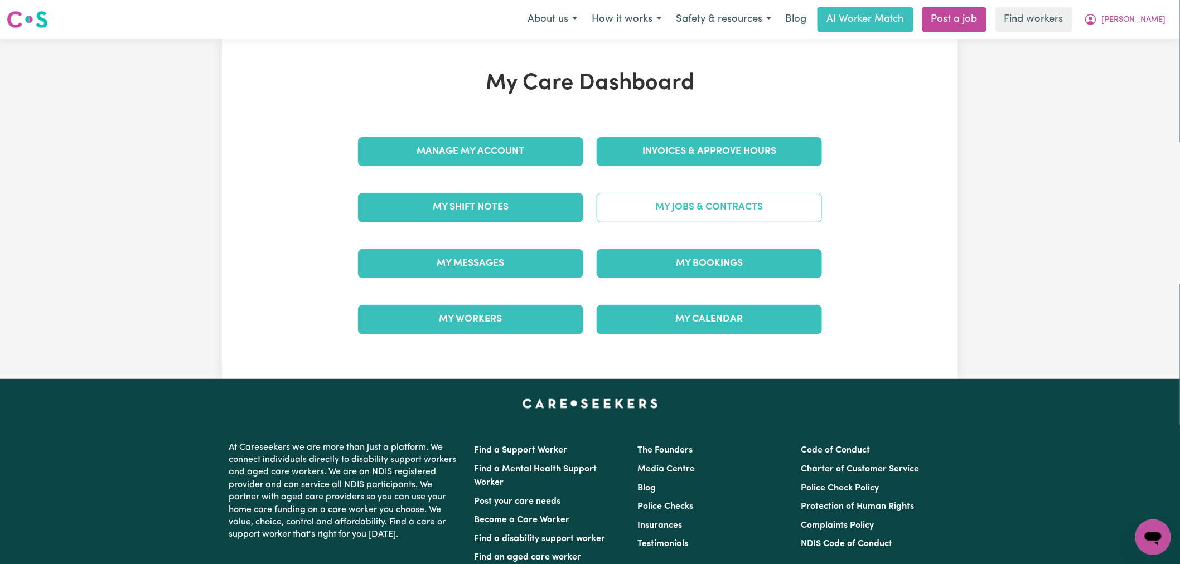
click at [665, 221] on link "My Jobs & Contracts" at bounding box center [709, 207] width 225 height 29
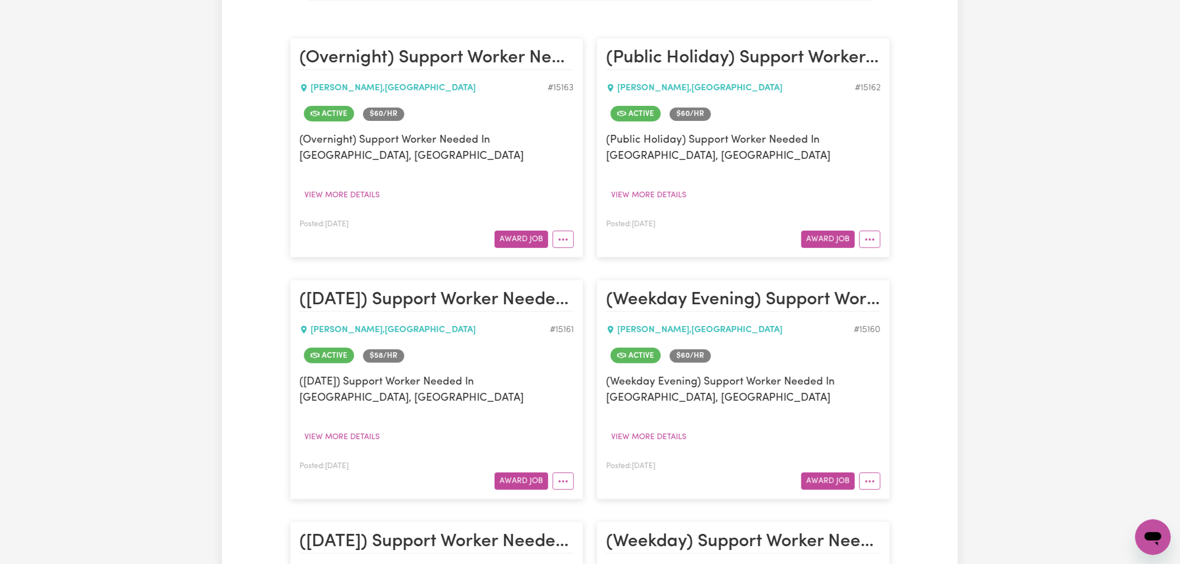
scroll to position [62, 0]
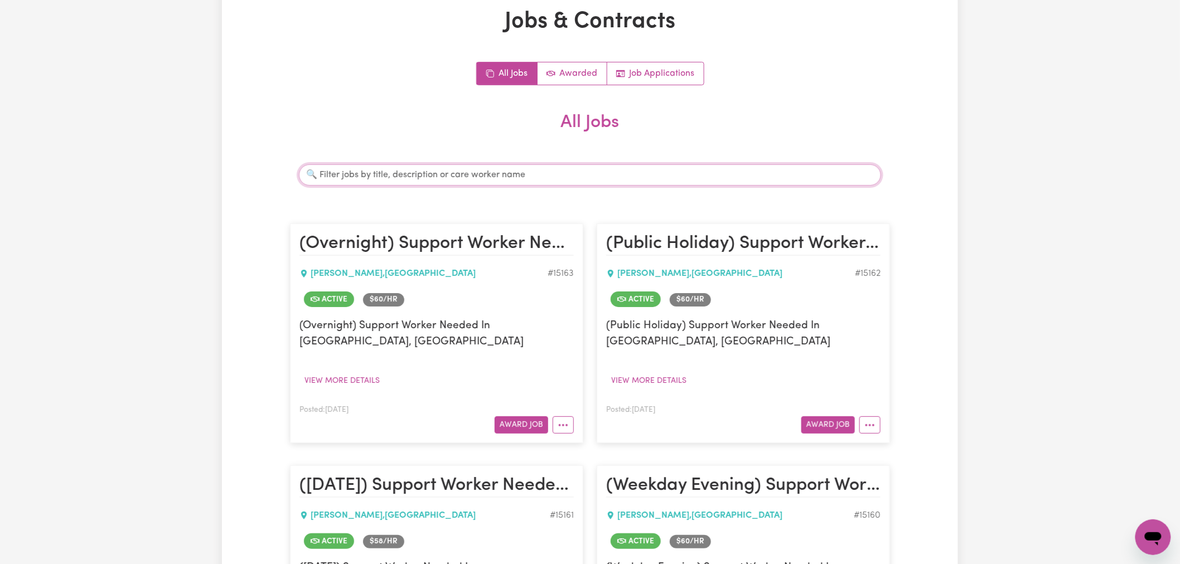
click at [392, 164] on input "Search jobs" at bounding box center [590, 174] width 582 height 21
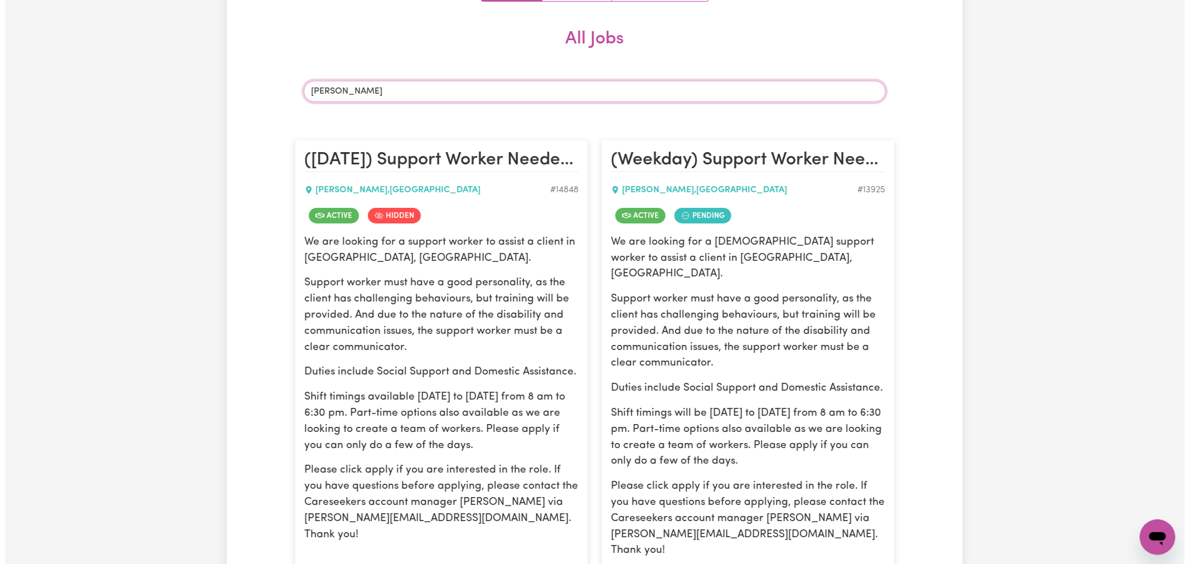
scroll to position [309, 0]
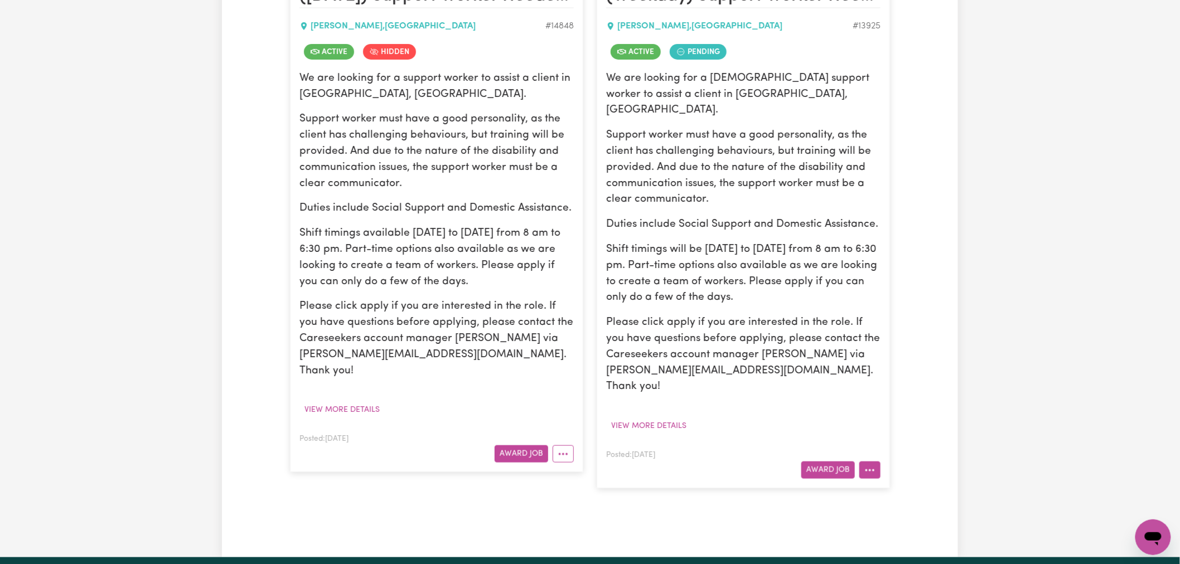
type input "[PERSON_NAME]"
click at [873, 465] on icon "More options" at bounding box center [869, 470] width 11 height 11
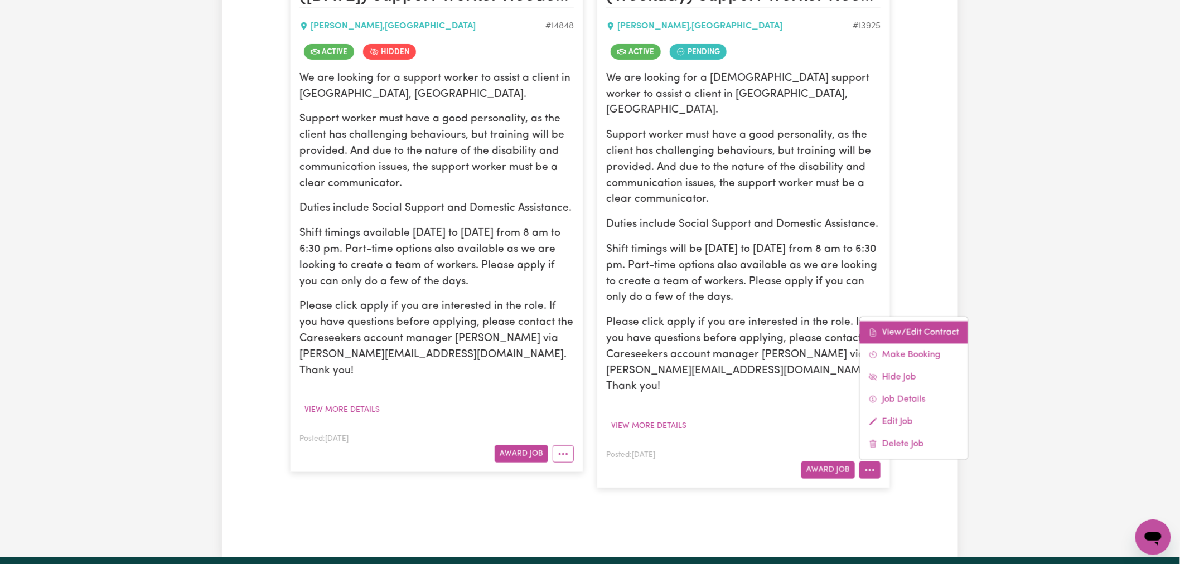
click at [890, 322] on link "View/Edit Contract" at bounding box center [914, 333] width 108 height 22
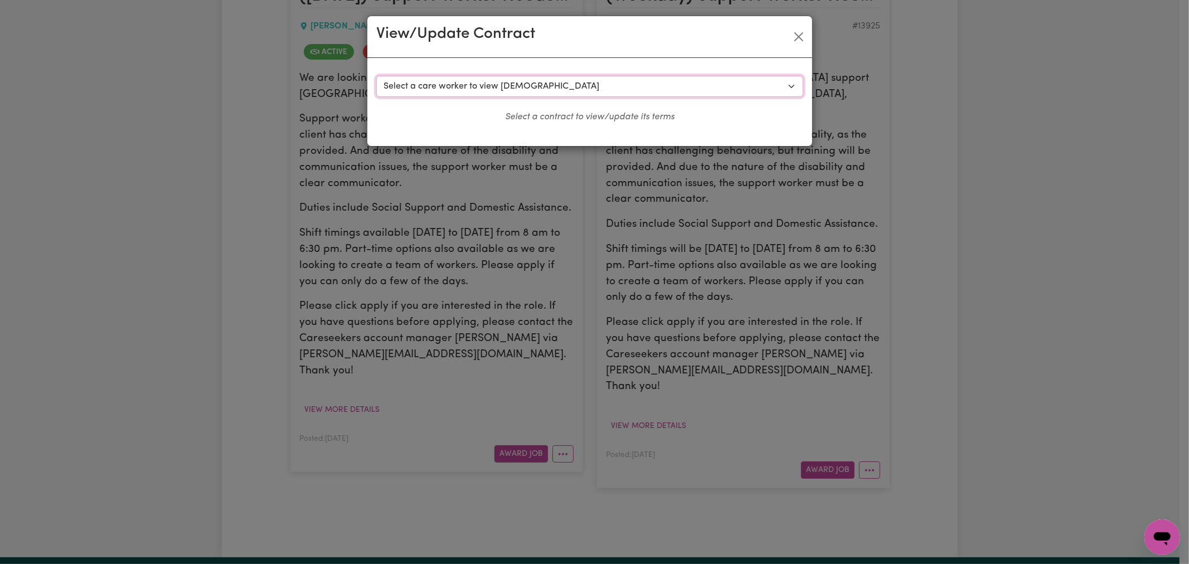
click at [563, 93] on select "Select a care worker to view [DEMOGRAPHIC_DATA] #10385 - [PERSON_NAME] (contrac…" at bounding box center [589, 86] width 427 height 21
select select "10130"
click at [376, 76] on select "Select a care worker to view [DEMOGRAPHIC_DATA] #10385 - [PERSON_NAME] (contrac…" at bounding box center [589, 86] width 427 height 21
select select "WEEKDAY_DAYTIME"
select select "ASSISTANCE_SELF_CARE"
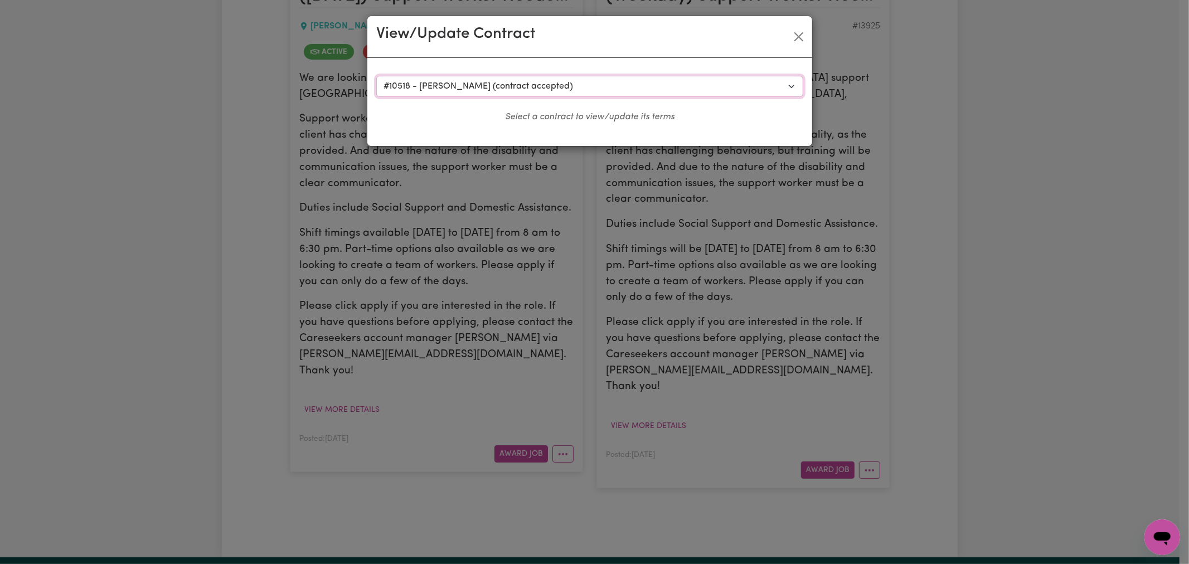
select select "ONE"
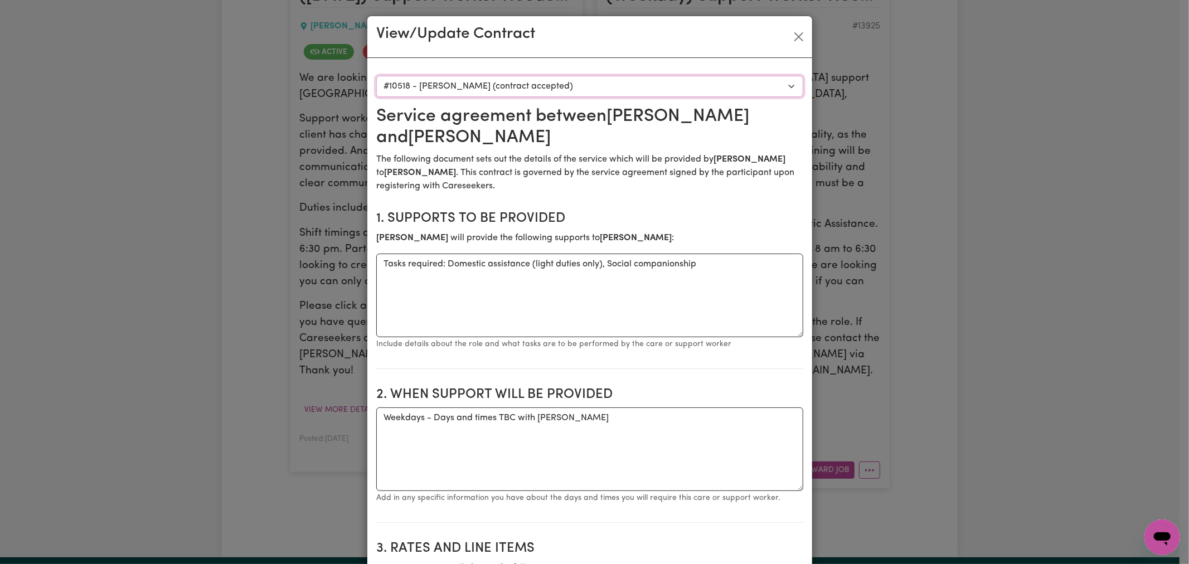
scroll to position [248, 0]
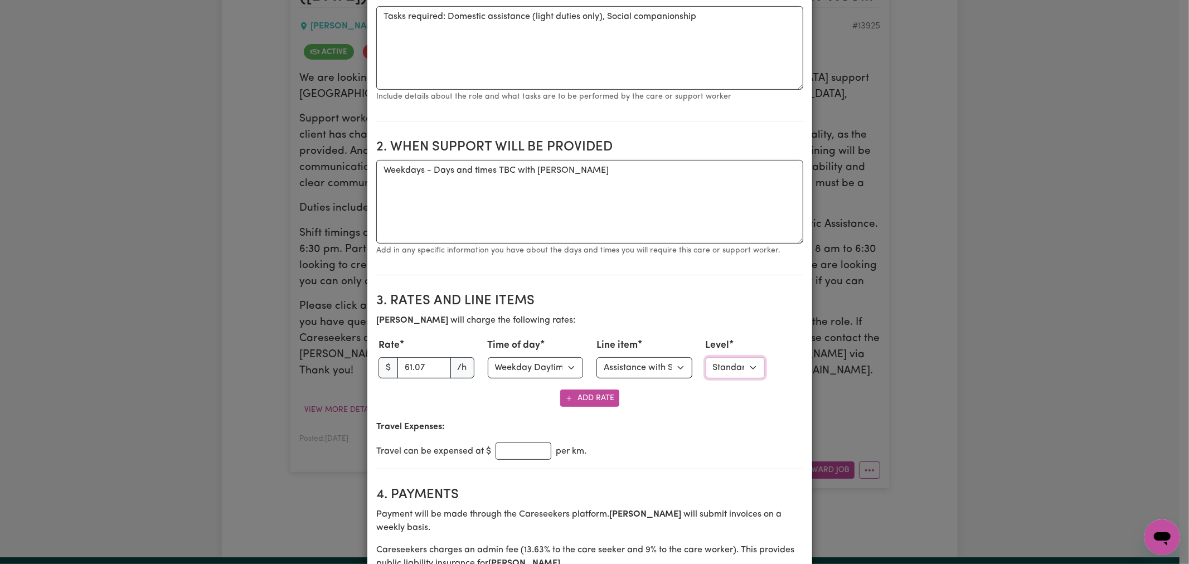
click at [721, 374] on select "Select level Standard Level 1 High Intensity Level 2" at bounding box center [735, 367] width 59 height 21
click at [687, 399] on div "Add Rate" at bounding box center [589, 398] width 427 height 17
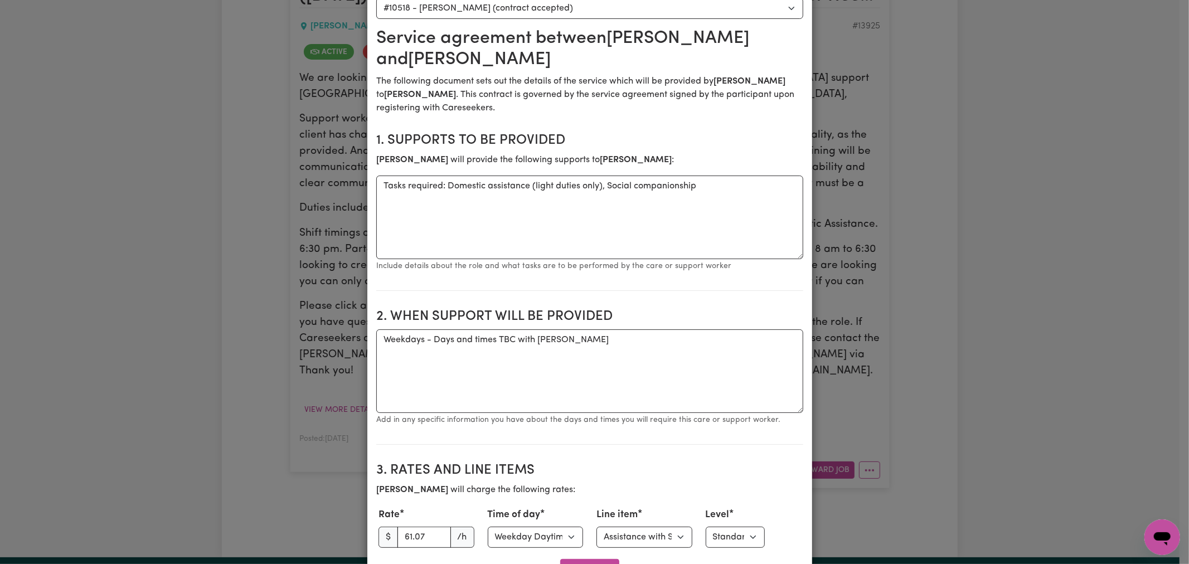
scroll to position [0, 0]
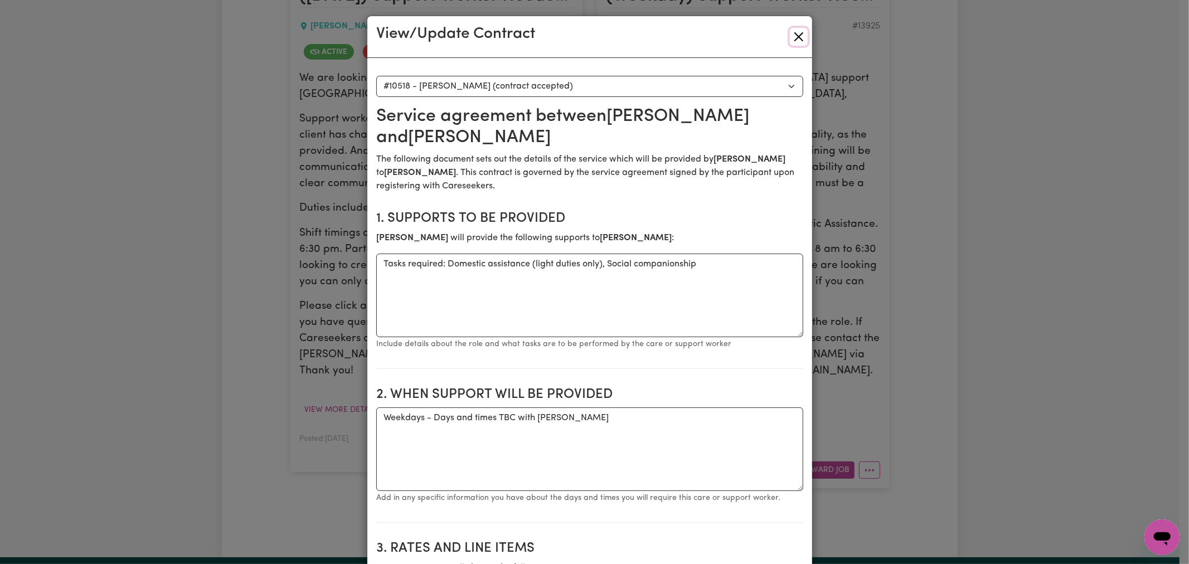
click at [792, 42] on button "Close" at bounding box center [799, 37] width 18 height 18
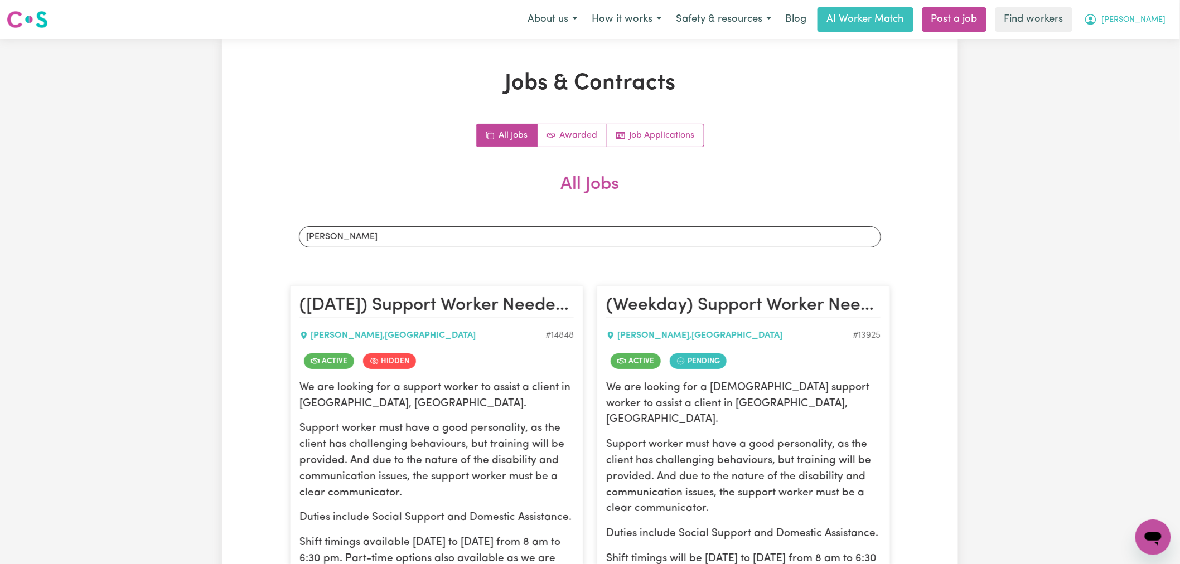
click at [1135, 20] on span "[PERSON_NAME]" at bounding box center [1134, 20] width 64 height 12
click at [1134, 43] on link "My Dashboard" at bounding box center [1128, 43] width 88 height 21
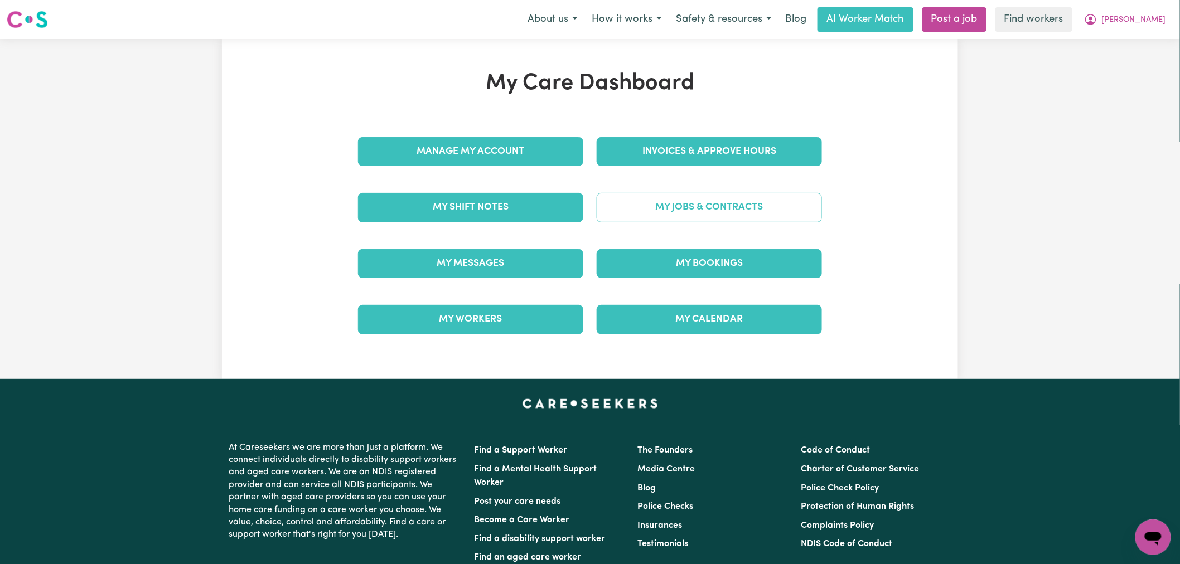
click at [671, 212] on link "My Jobs & Contracts" at bounding box center [709, 207] width 225 height 29
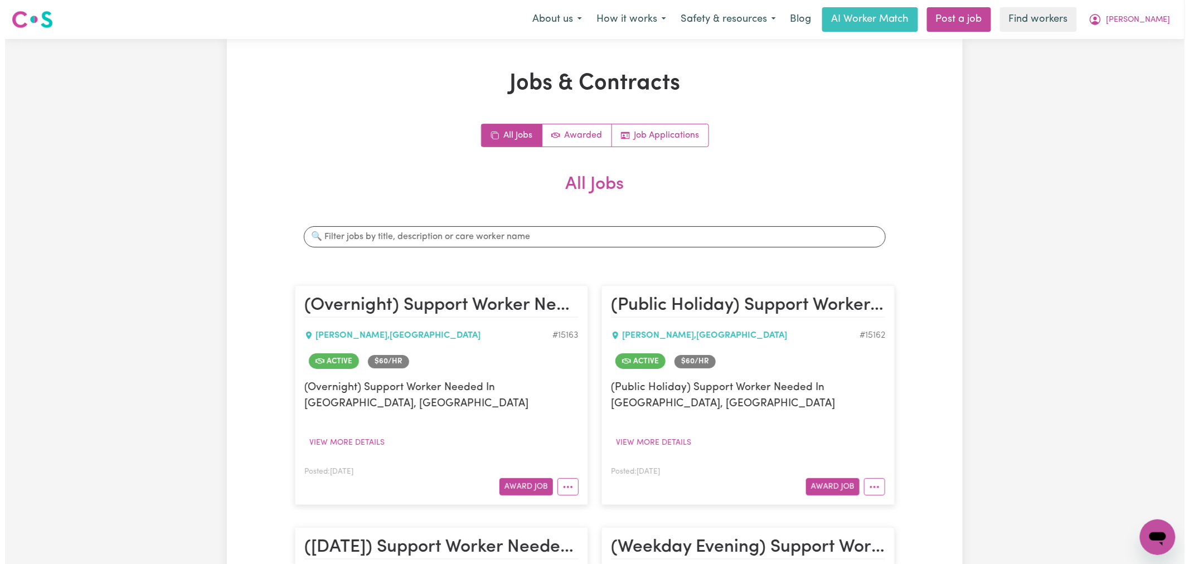
scroll to position [248, 0]
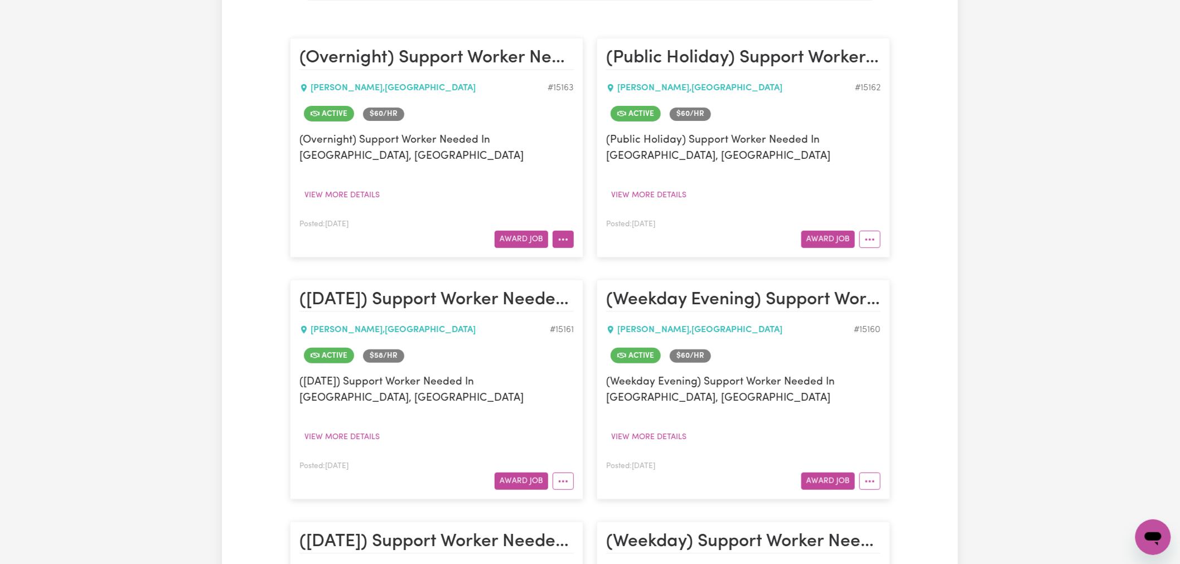
click at [564, 234] on icon "More options" at bounding box center [563, 239] width 11 height 11
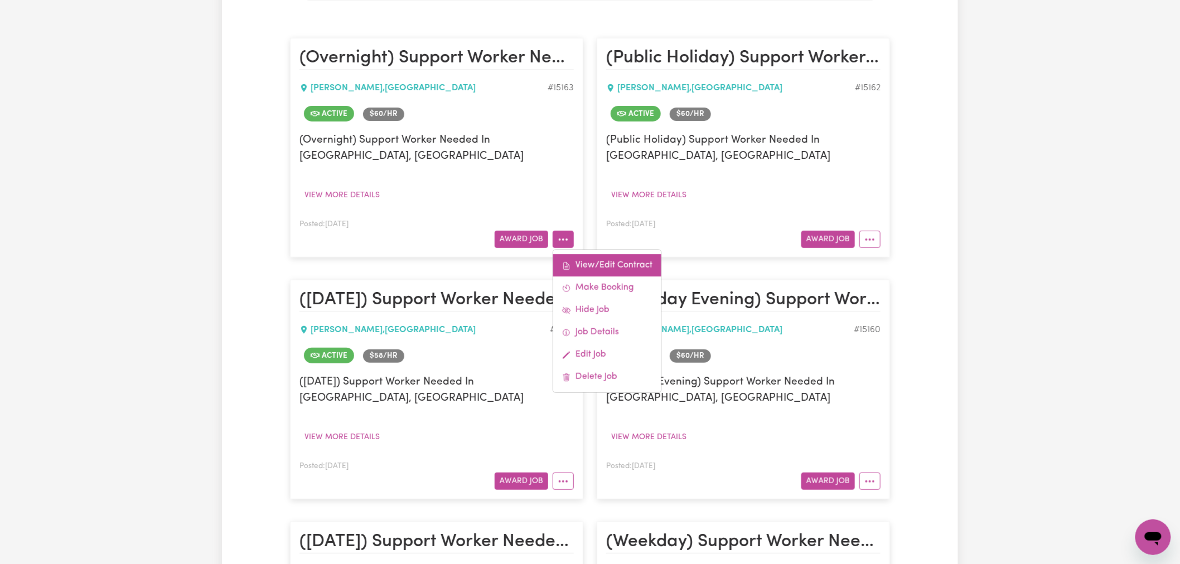
click at [604, 255] on link "View/Edit Contract" at bounding box center [607, 266] width 108 height 22
select select "OVERNIGHT_ACTIVE"
select select "OVERNIGHT_ACTIVE_STANDARD"
select select "ONE"
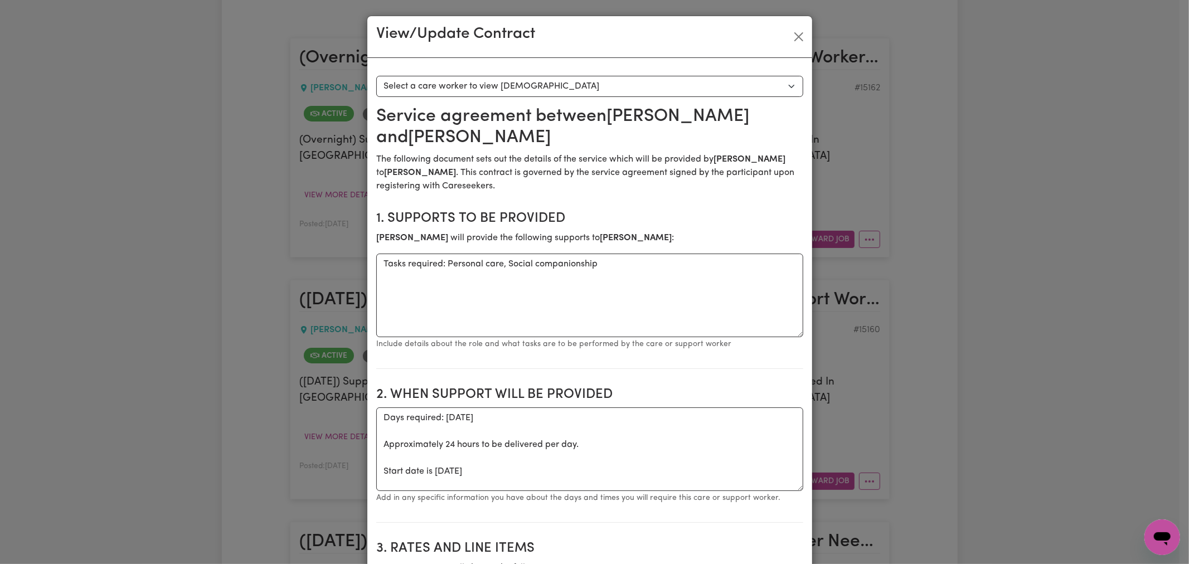
click at [509, 80] on select "Select a care worker to view [DEMOGRAPHIC_DATA] #10648 - [PERSON_NAME] (contrac…" at bounding box center [589, 86] width 427 height 21
select select "10260"
click at [376, 76] on select "Select a care worker to view [DEMOGRAPHIC_DATA] #10648 - [PERSON_NAME] (contrac…" at bounding box center [589, 86] width 427 height 21
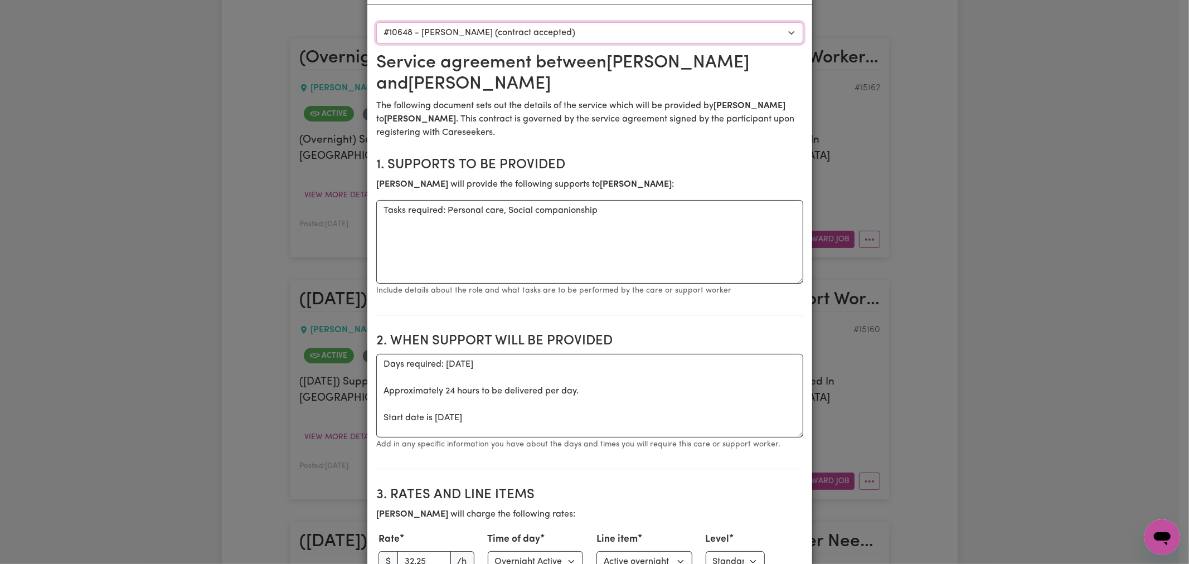
scroll to position [0, 0]
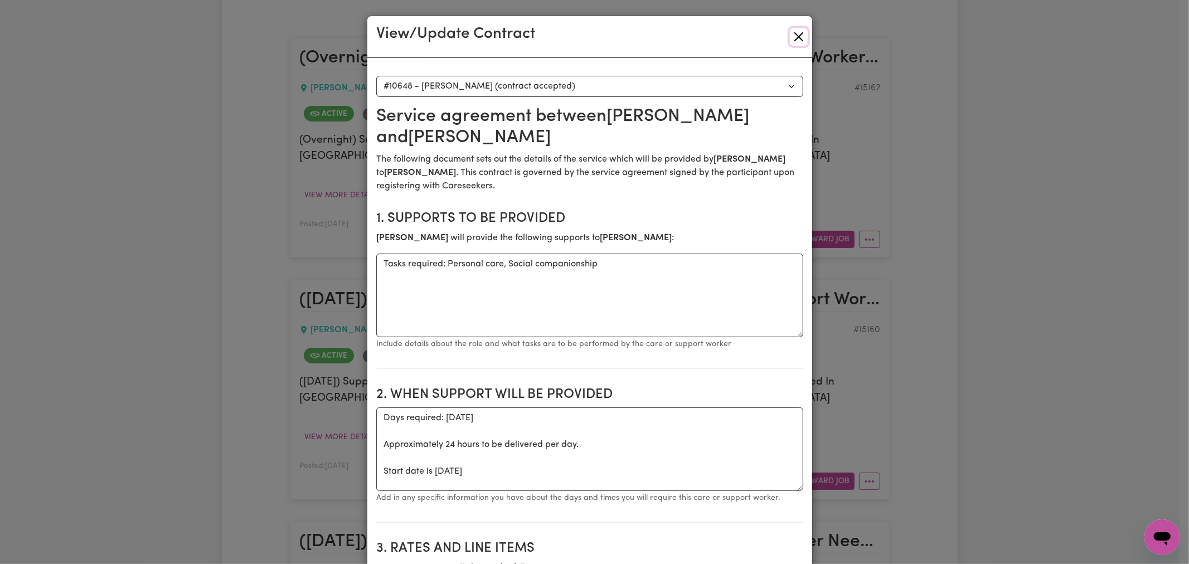
click at [799, 36] on button "Close" at bounding box center [799, 37] width 18 height 18
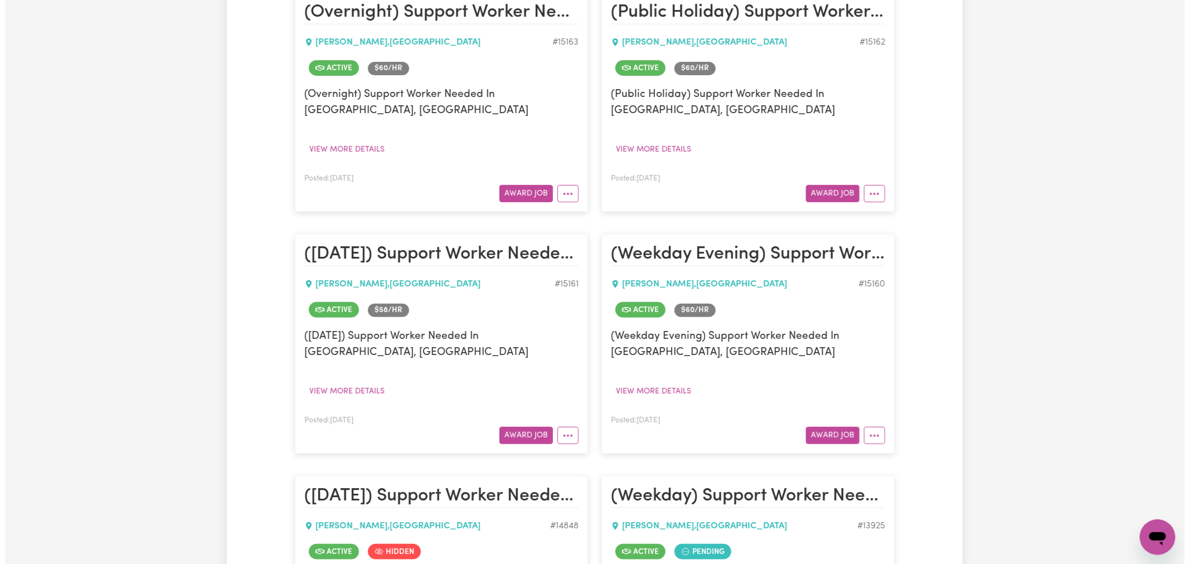
scroll to position [371, 0]
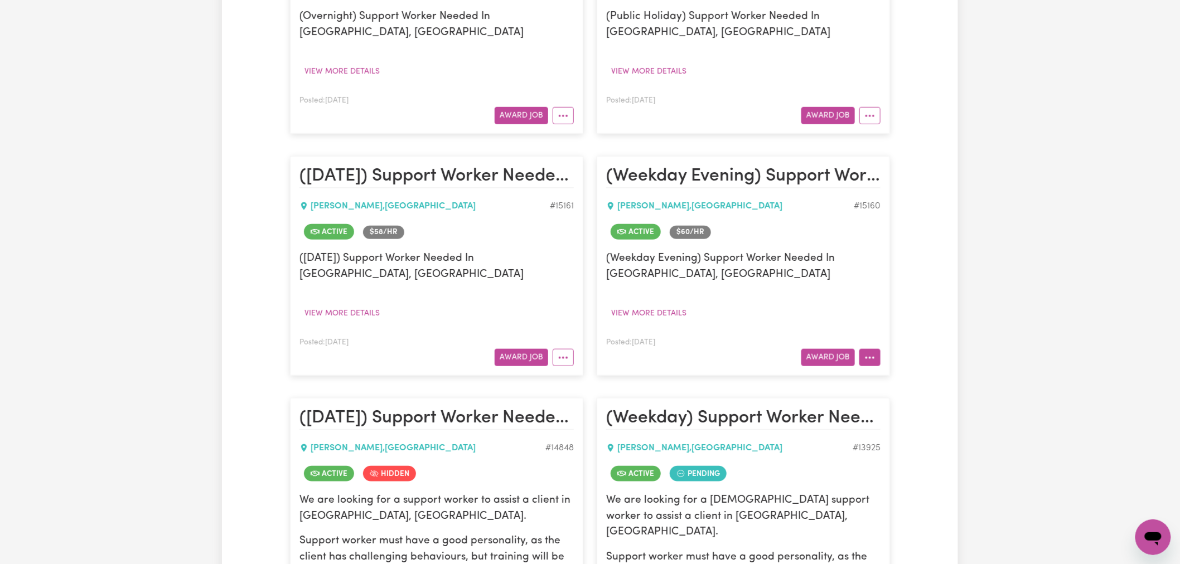
click at [875, 364] on button "More options" at bounding box center [869, 357] width 21 height 17
click at [891, 385] on link "View/Edit Contract" at bounding box center [914, 384] width 108 height 22
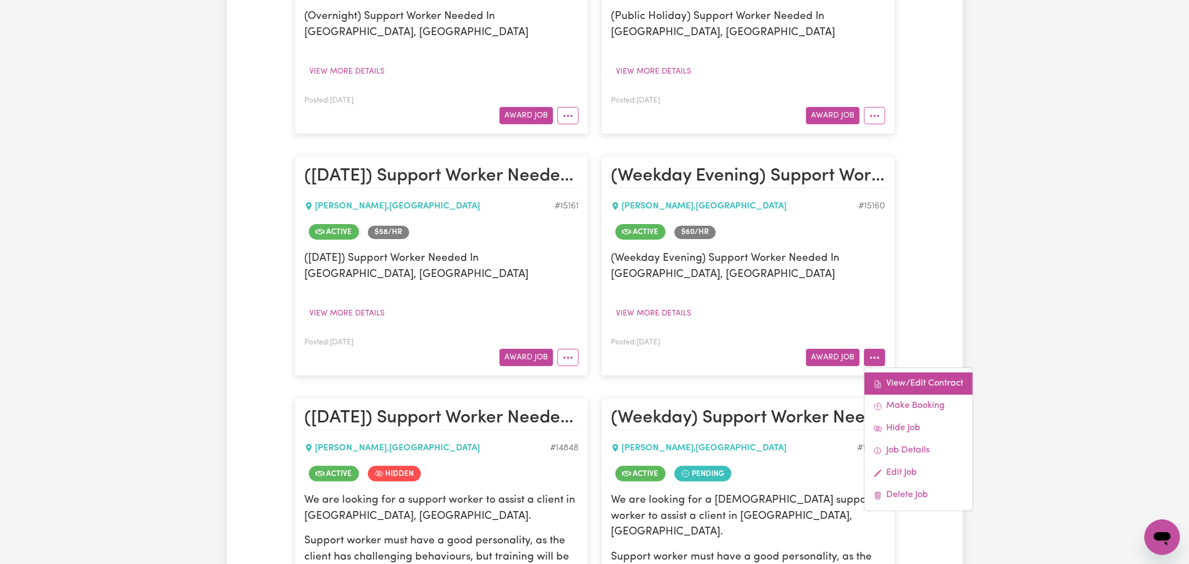
select select "WEEKDAY_EVENING"
select select "ASSISTANCE_SELF_CARE"
select select "ONE"
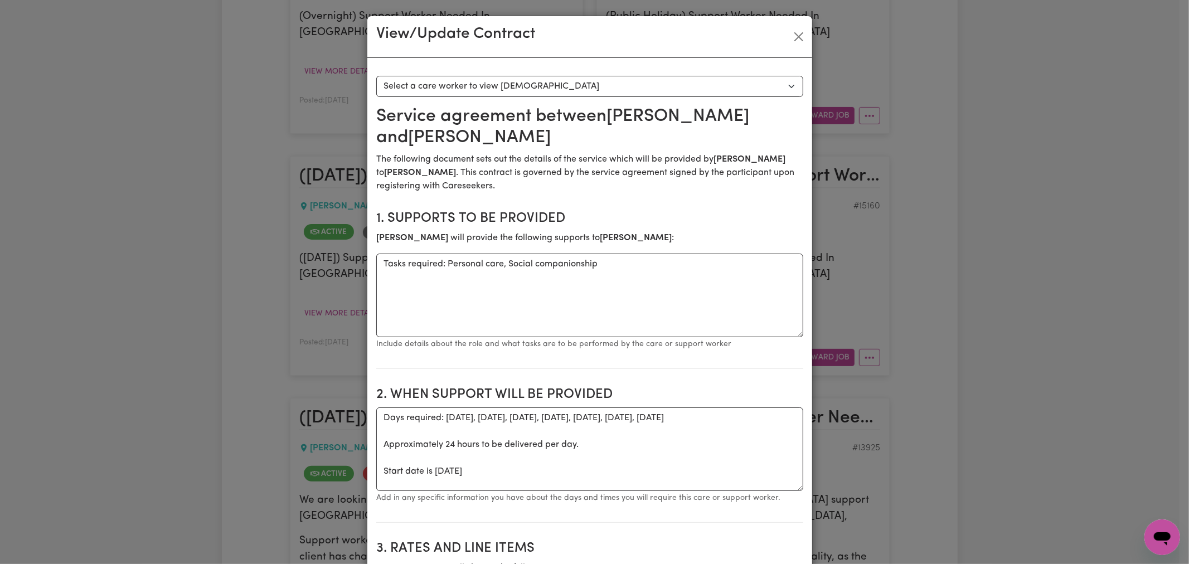
click at [588, 87] on select "Select a care worker to view [DEMOGRAPHIC_DATA] #10644 - [PERSON_NAME] (contrac…" at bounding box center [589, 86] width 427 height 21
select select "10256"
click at [376, 76] on select "Select a care worker to view [DEMOGRAPHIC_DATA] #10644 - [PERSON_NAME] (contrac…" at bounding box center [589, 86] width 427 height 21
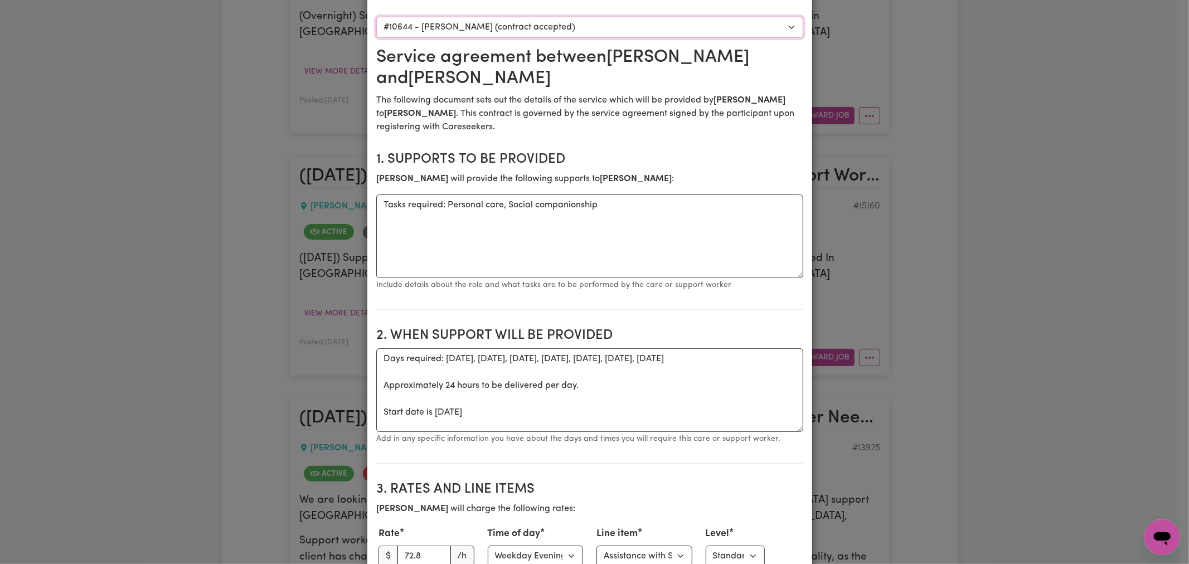
scroll to position [0, 0]
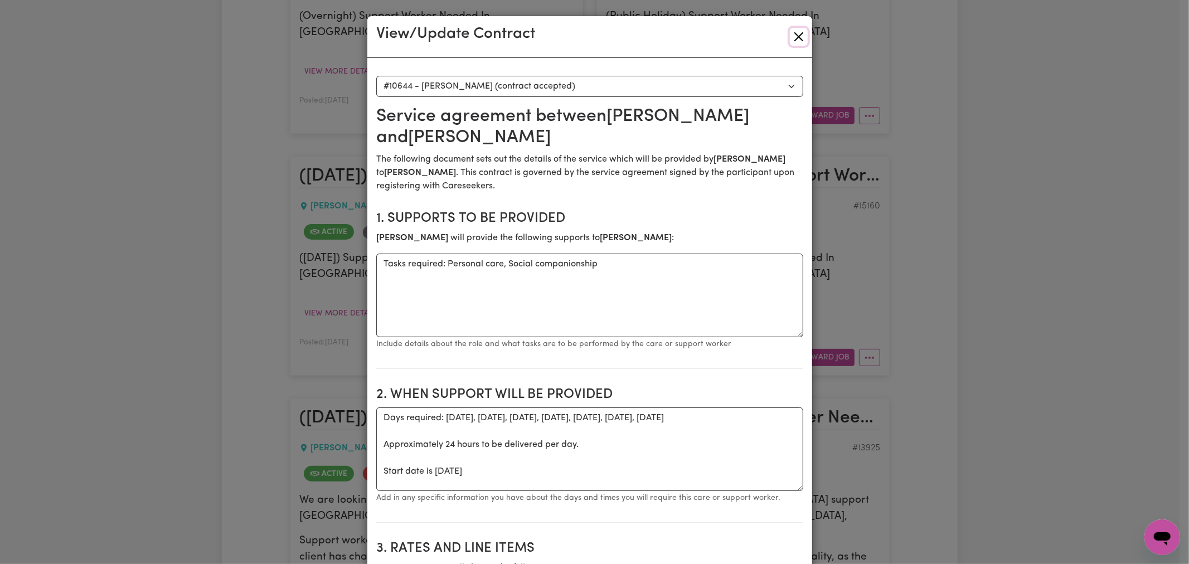
click at [801, 41] on button "Close" at bounding box center [799, 37] width 18 height 18
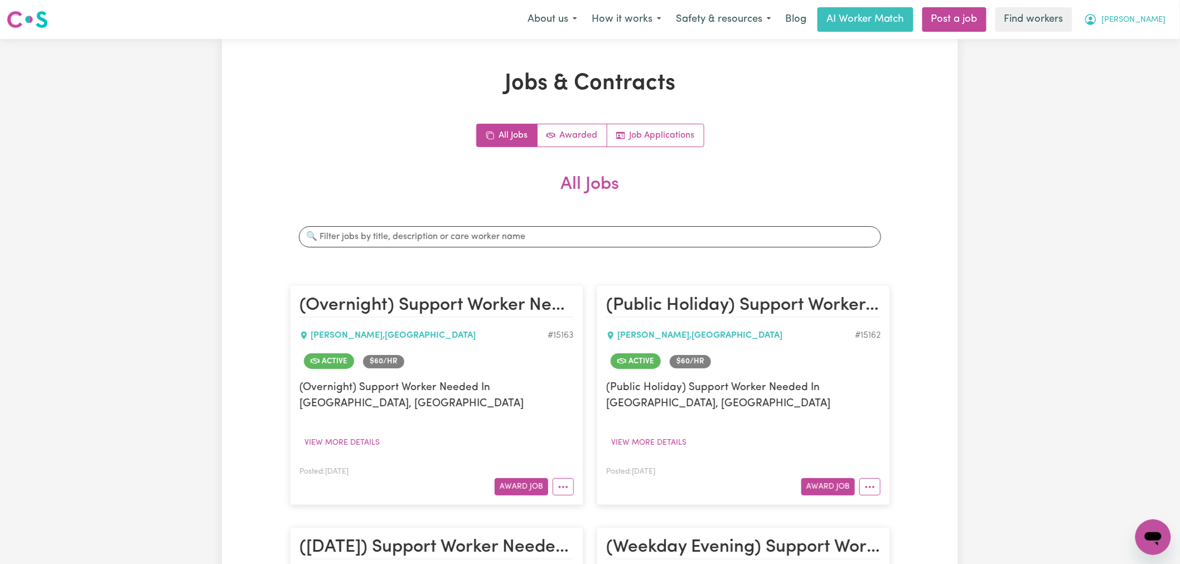
click at [1151, 18] on span "[PERSON_NAME]" at bounding box center [1134, 20] width 64 height 12
click at [1158, 43] on link "My Dashboard" at bounding box center [1128, 43] width 88 height 21
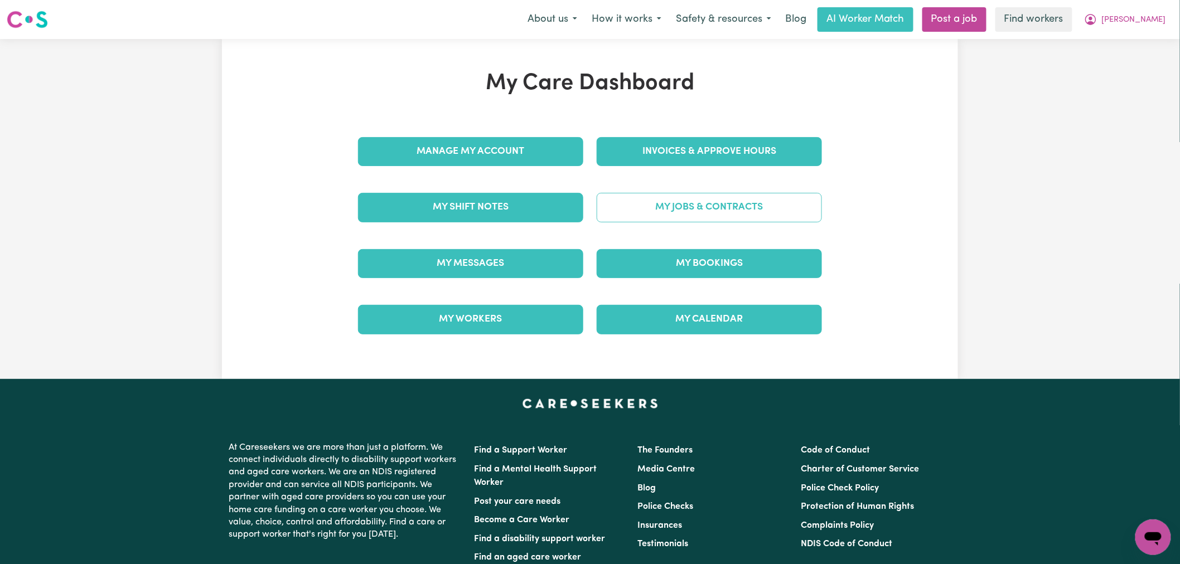
click at [676, 205] on link "My Jobs & Contracts" at bounding box center [709, 207] width 225 height 29
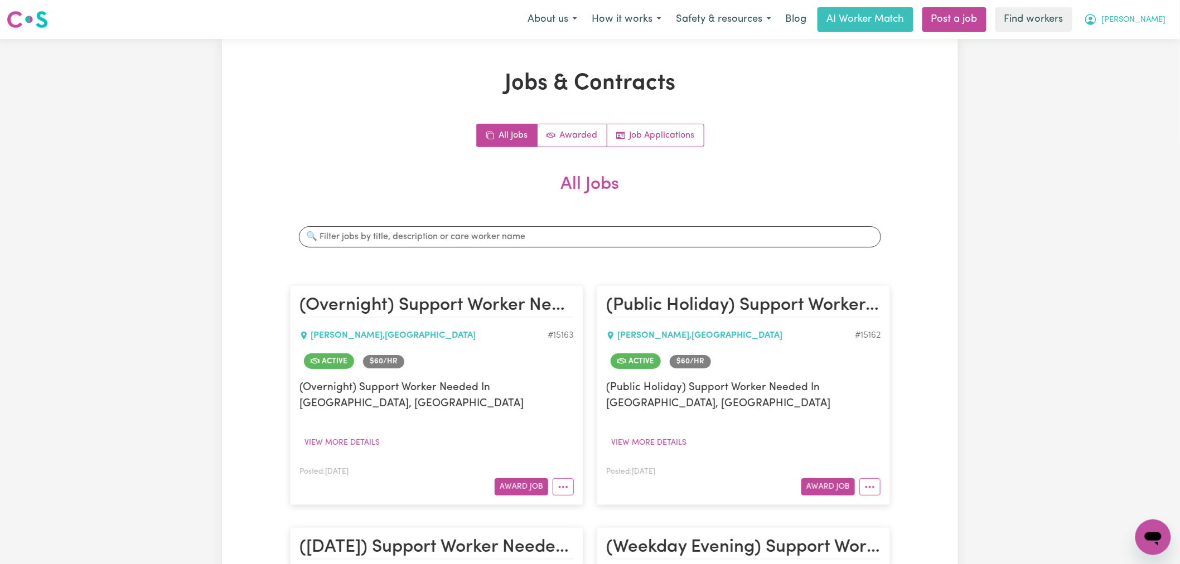
click at [1141, 21] on span "[PERSON_NAME]" at bounding box center [1134, 20] width 64 height 12
click at [1146, 42] on link "My Dashboard" at bounding box center [1128, 43] width 88 height 21
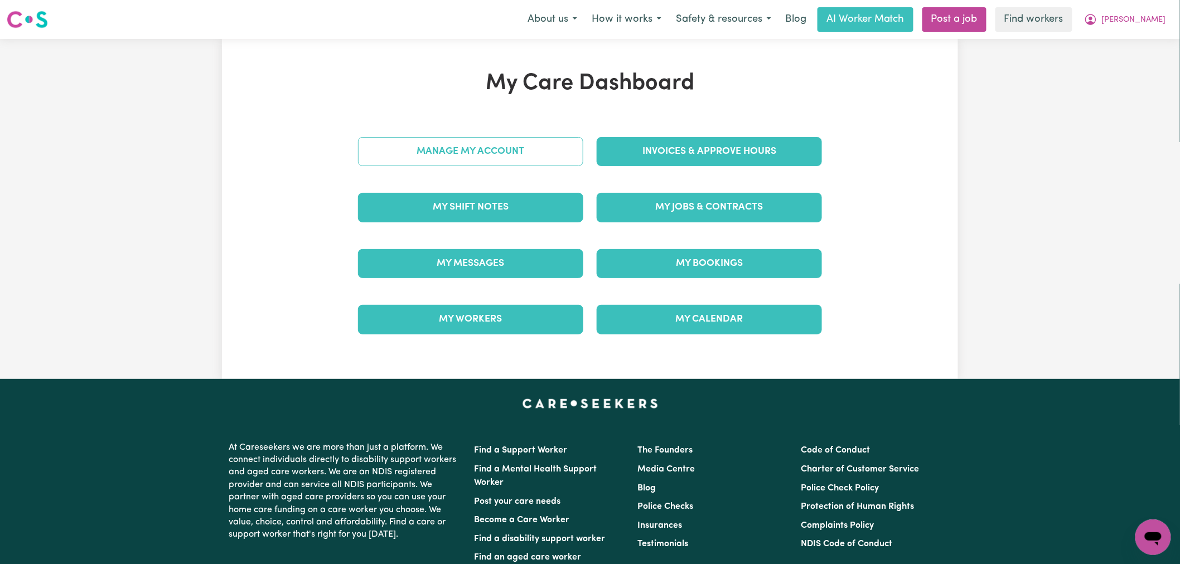
click at [521, 152] on link "Manage My Account" at bounding box center [470, 151] width 225 height 29
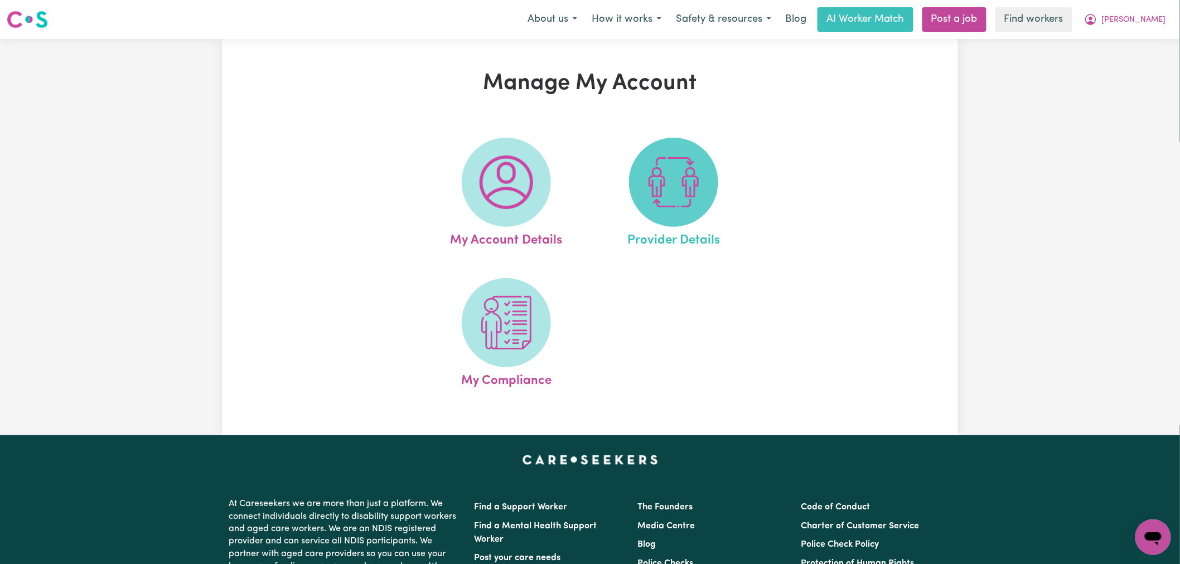
click at [705, 163] on span at bounding box center [673, 182] width 89 height 89
select select "NDIS_FUNDING_AGENCY_MANAGED"
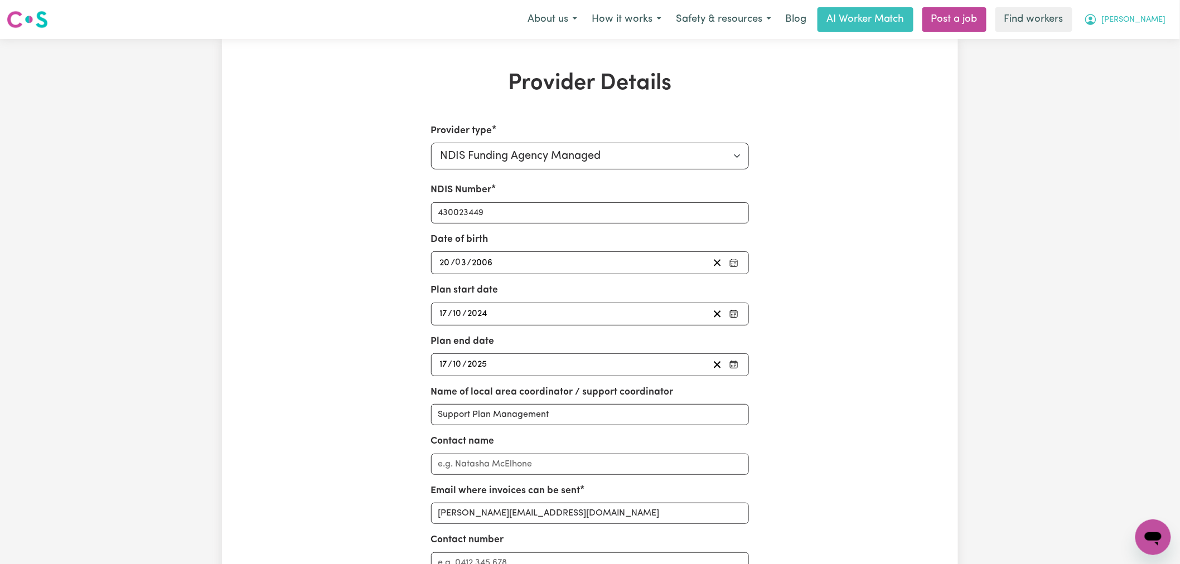
click at [1160, 20] on span "[PERSON_NAME]" at bounding box center [1134, 20] width 64 height 12
click at [1158, 40] on link "My Dashboard" at bounding box center [1128, 43] width 88 height 21
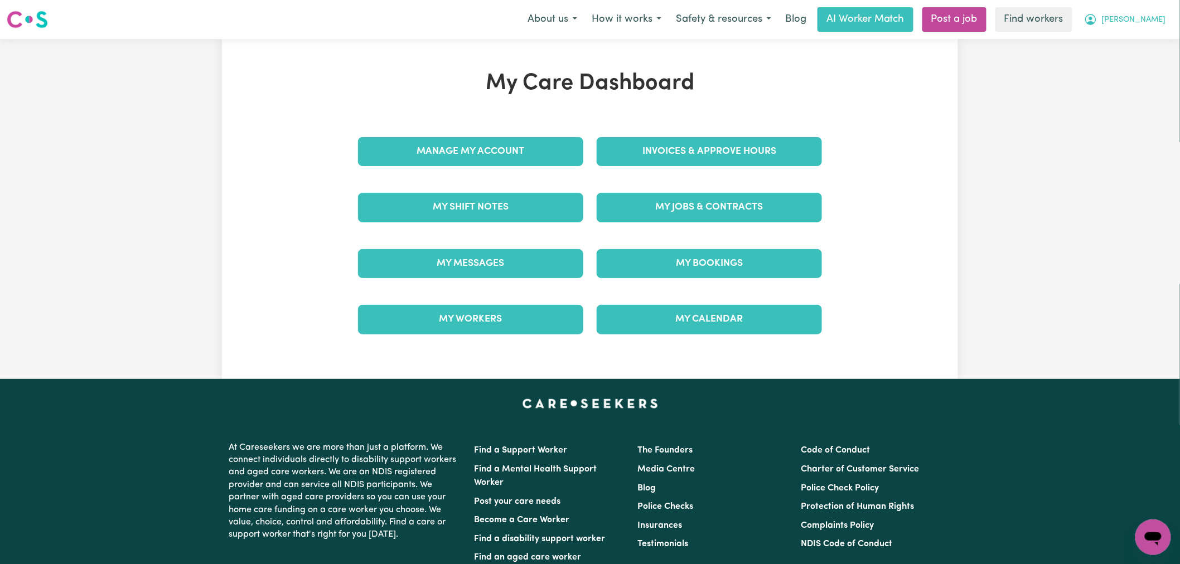
click at [1152, 17] on span "[PERSON_NAME]" at bounding box center [1134, 20] width 64 height 12
click at [1136, 71] on link "Logout" at bounding box center [1128, 64] width 88 height 21
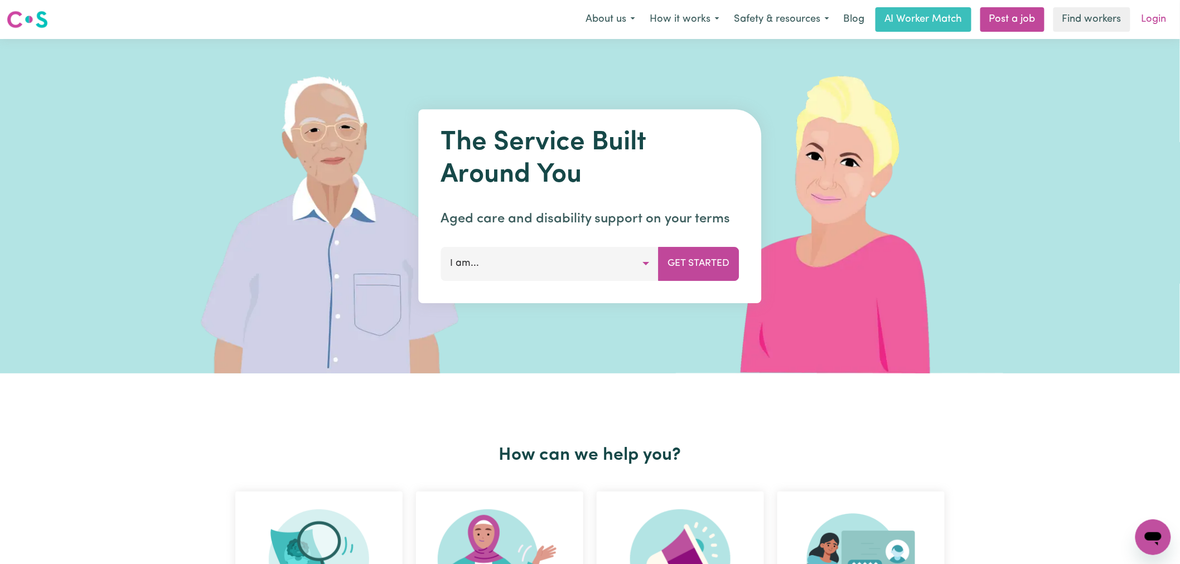
click at [1151, 21] on link "Login" at bounding box center [1154, 19] width 38 height 25
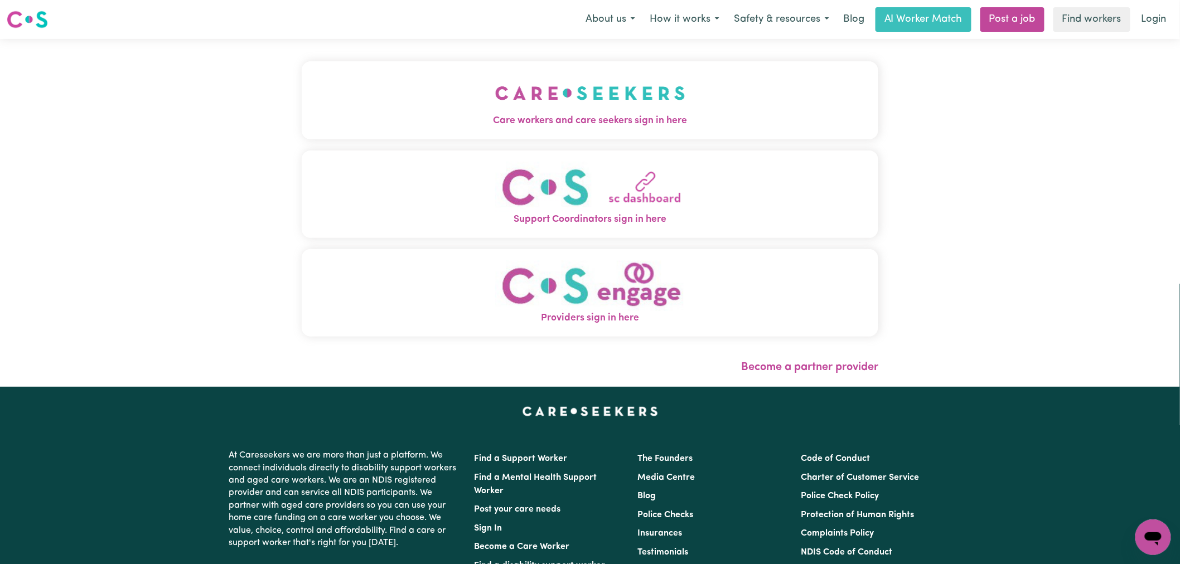
click at [495, 98] on img "Care workers and care seekers sign in here" at bounding box center [590, 92] width 190 height 41
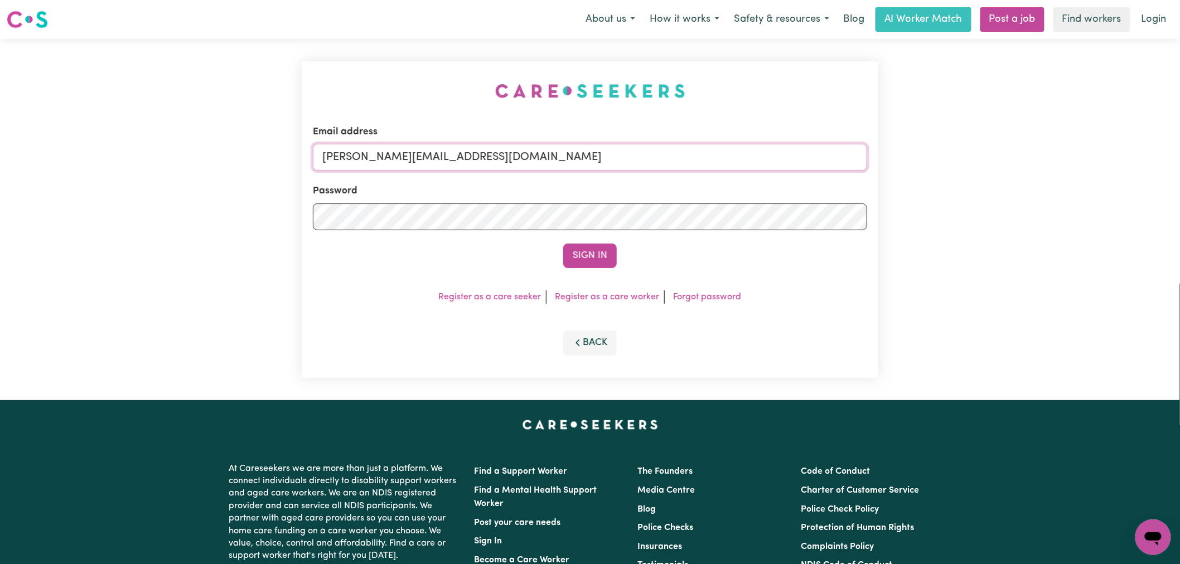
click at [509, 164] on input "[PERSON_NAME][EMAIL_ADDRESS][DOMAIN_NAME]" at bounding box center [590, 157] width 554 height 27
drag, startPoint x: 604, startPoint y: 148, endPoint x: 380, endPoint y: 151, distance: 224.2
click at [380, 151] on input "[EMAIL_ADDRESS][DOMAIN_NAME]" at bounding box center [590, 157] width 554 height 27
type input "[EMAIL_ADDRESS][DOMAIN_NAME]"
click at [594, 257] on button "Sign In" at bounding box center [590, 256] width 54 height 25
